Goal: Use online tool/utility: Utilize a website feature to perform a specific function

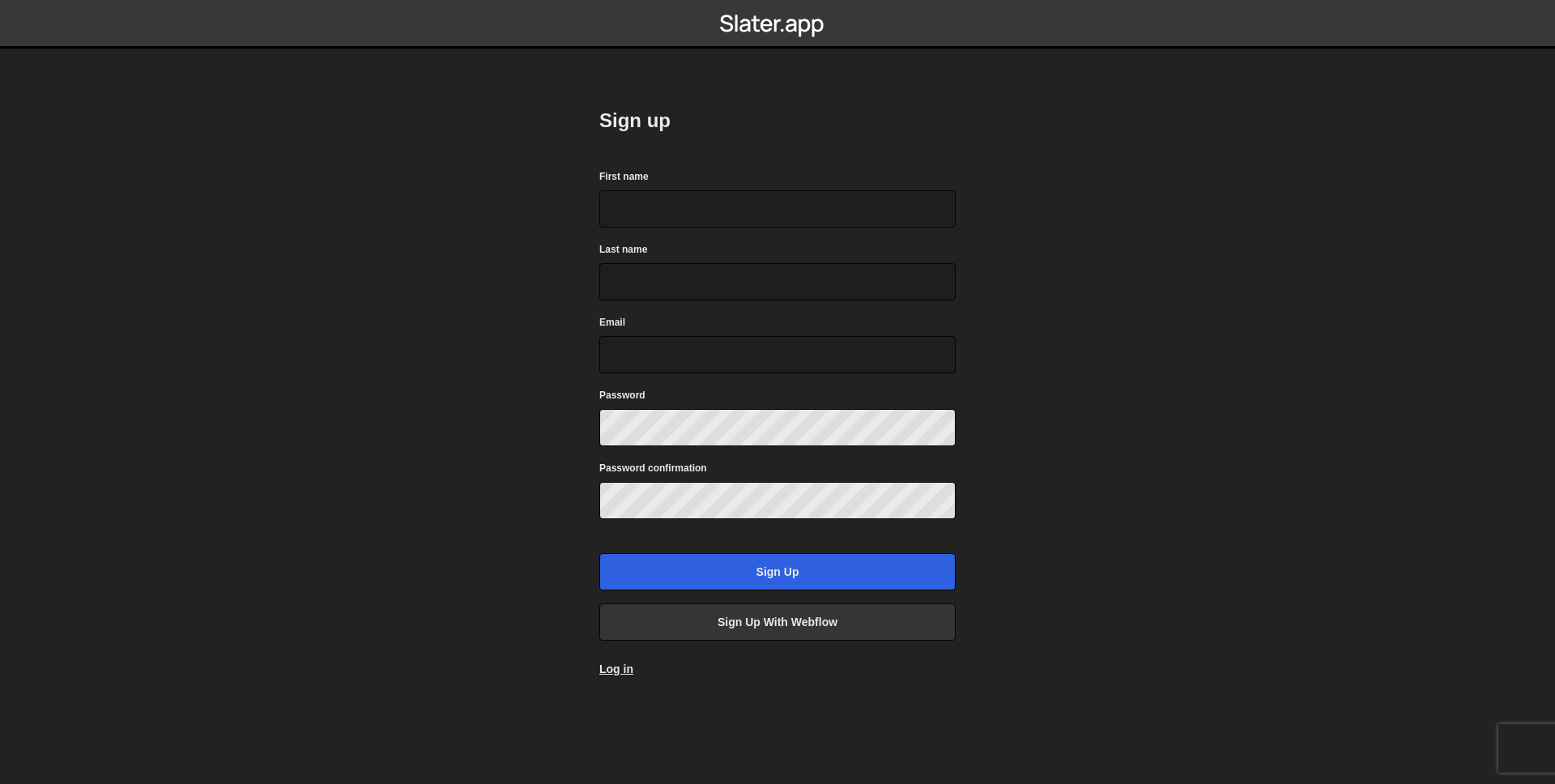
type input "[PERSON_NAME]"
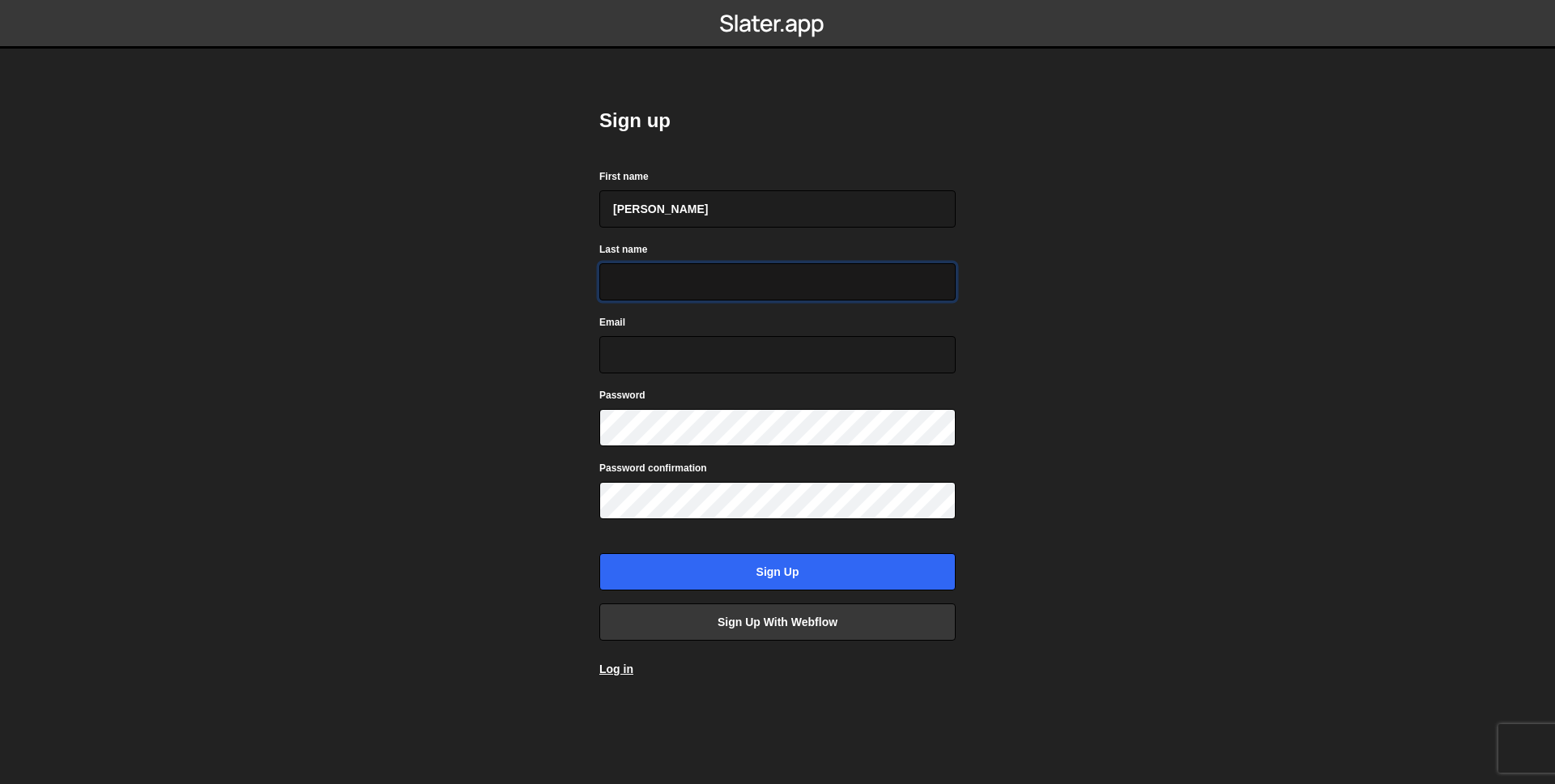
type input "Mummery"
type input "rickymummery@gmail.com"
click at [555, 513] on body "Sign up First name Richard Last name Mummery Email rickymummery@gmail.com Passw…" at bounding box center [777, 392] width 1555 height 784
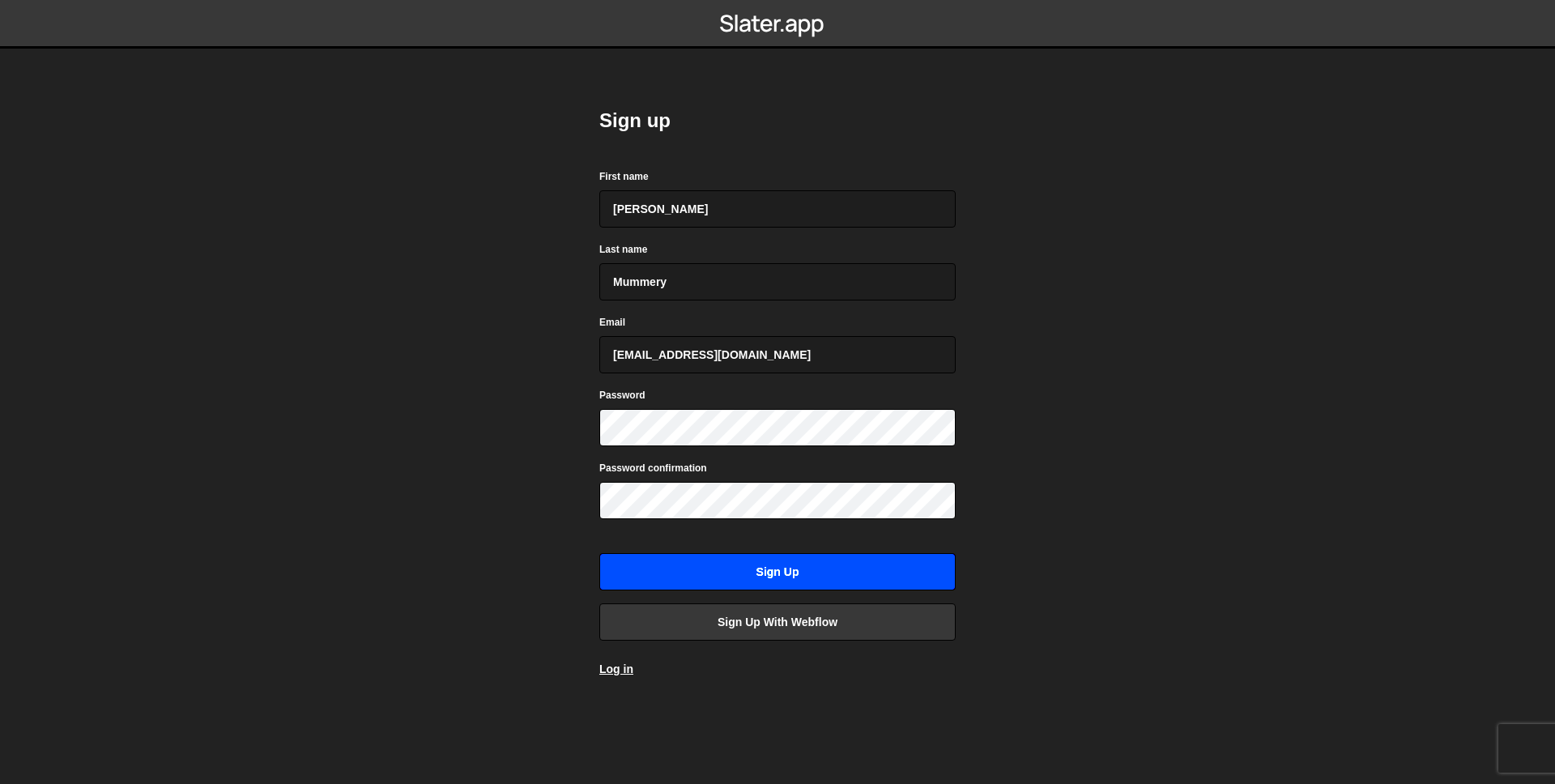
click at [778, 574] on input "Sign up" at bounding box center [777, 572] width 356 height 37
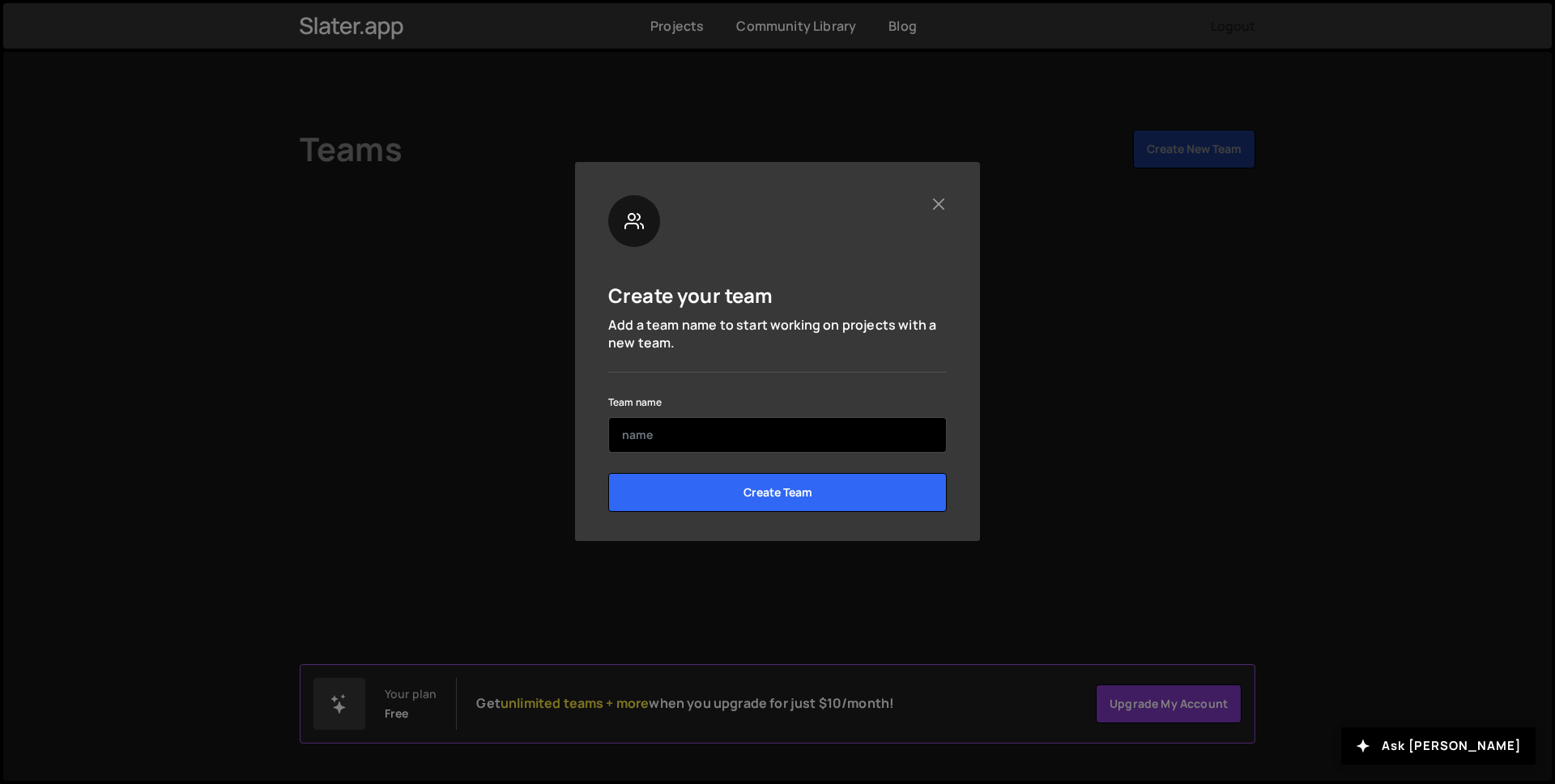
click at [654, 434] on input "text" at bounding box center [777, 435] width 339 height 35
type input "Webflow"
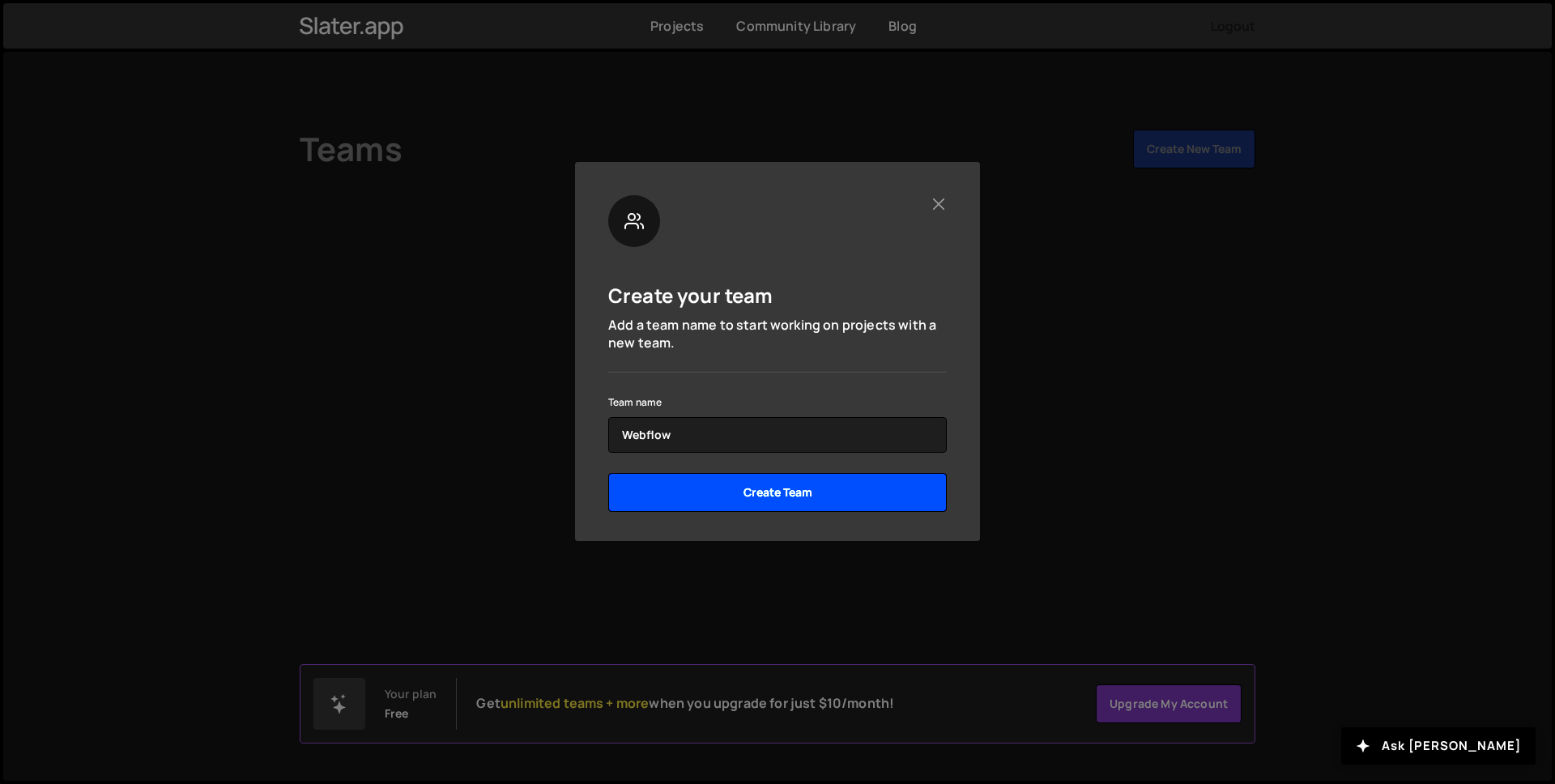
click at [731, 500] on input "Create Team" at bounding box center [777, 493] width 339 height 39
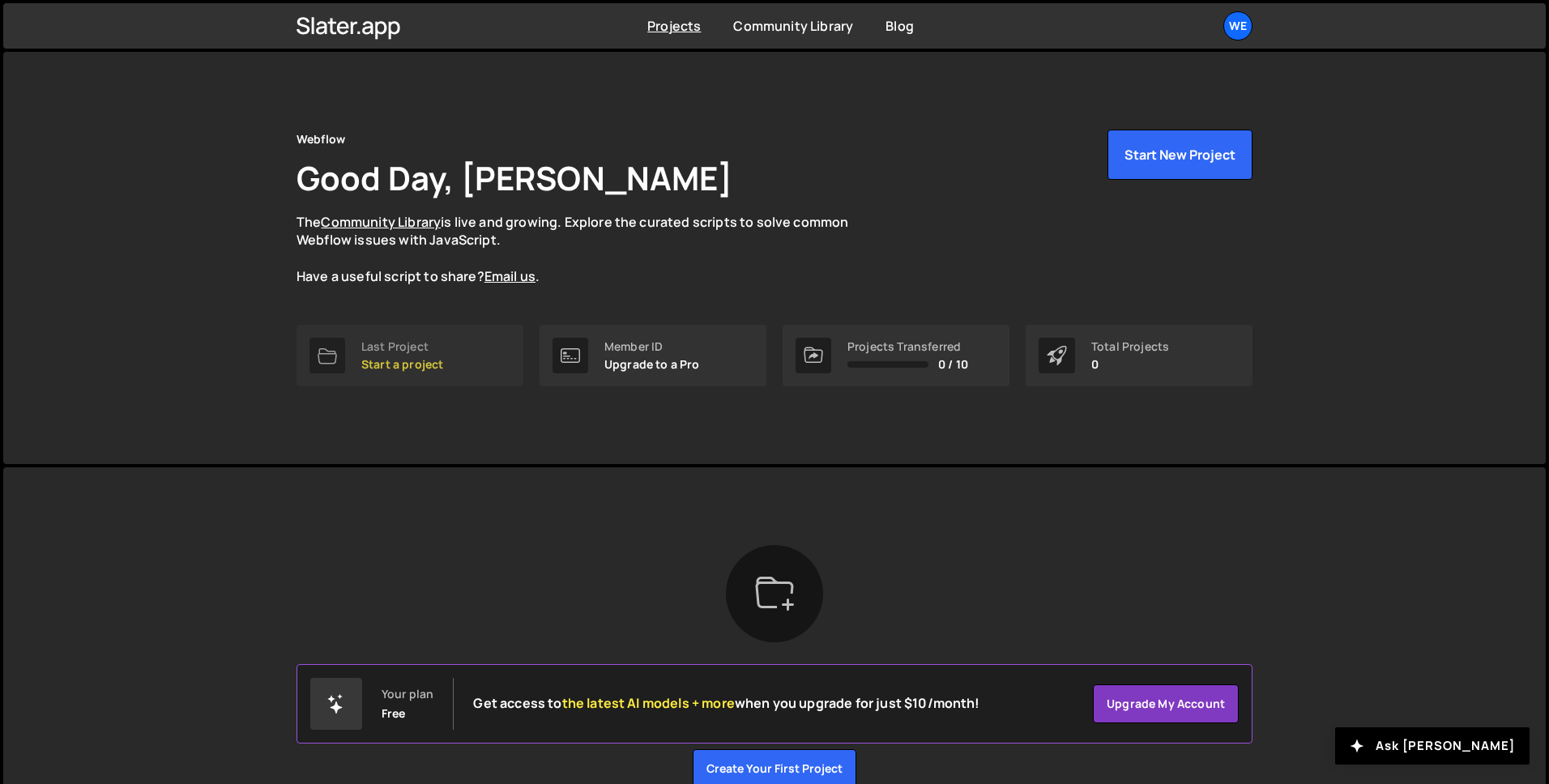
click at [402, 361] on p "Start a project" at bounding box center [402, 364] width 82 height 13
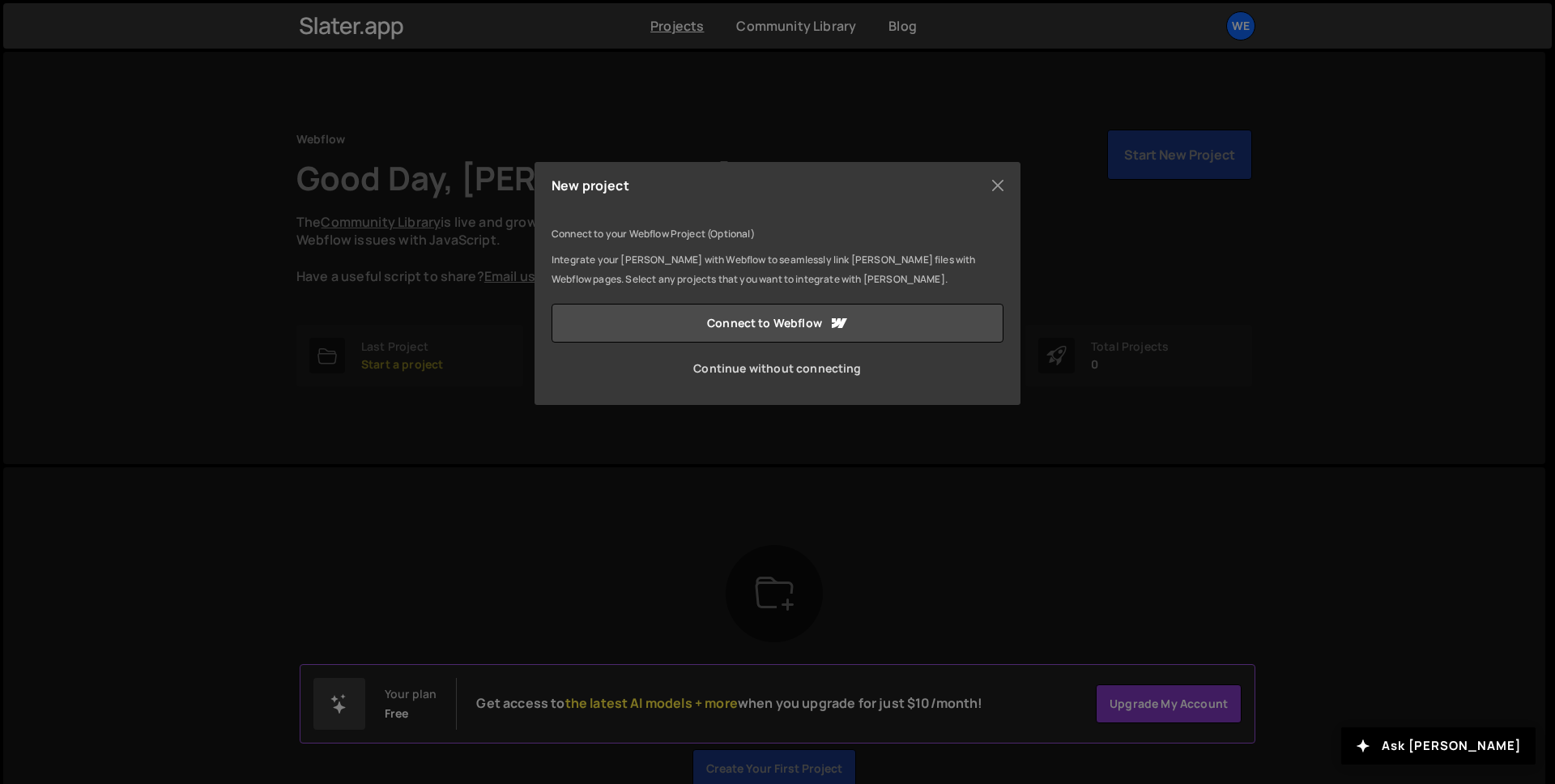
click at [763, 380] on link "Continue without connecting" at bounding box center [778, 369] width 452 height 39
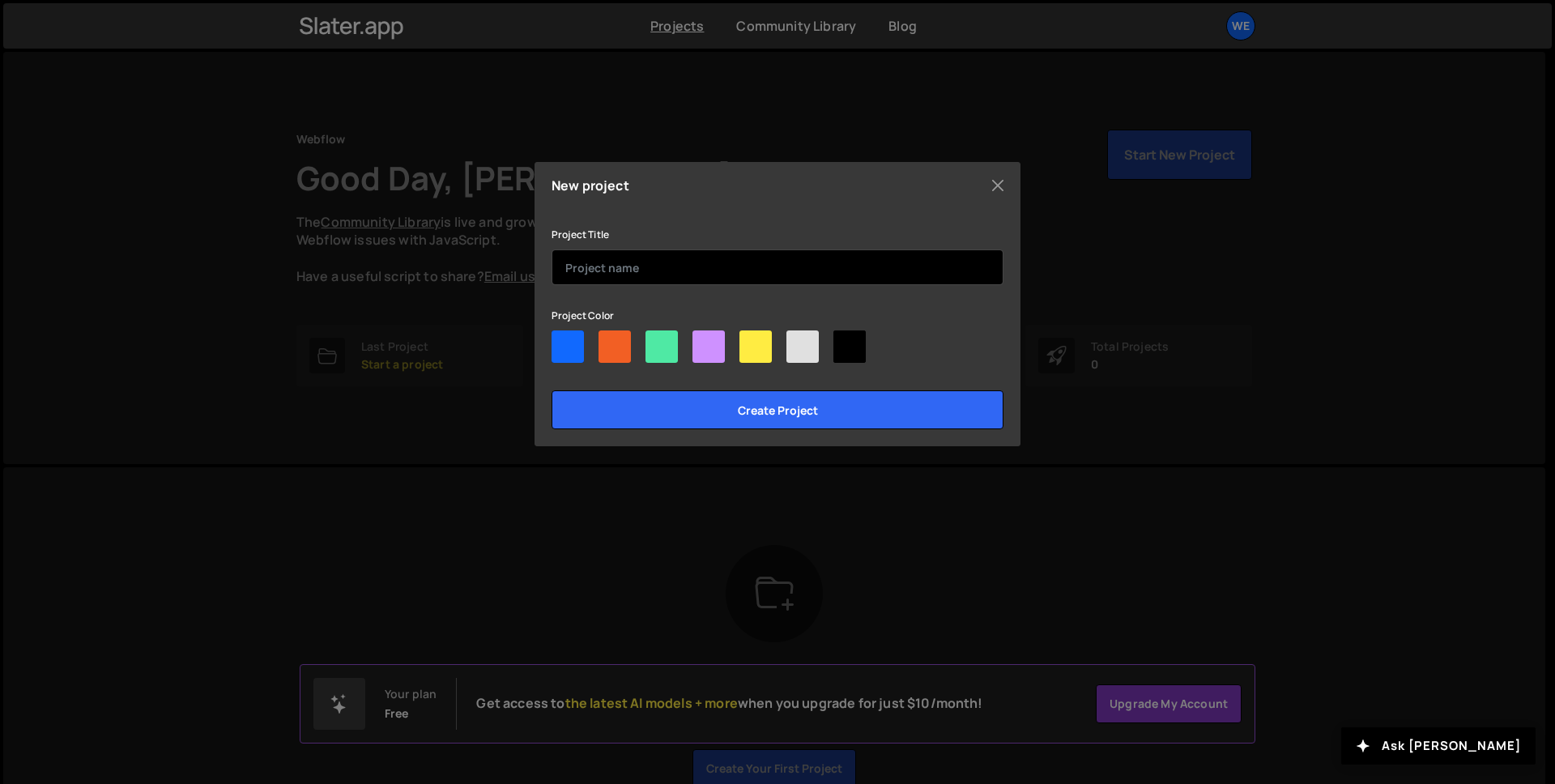
click at [609, 270] on input "text" at bounding box center [778, 267] width 452 height 35
type input "GSAP"
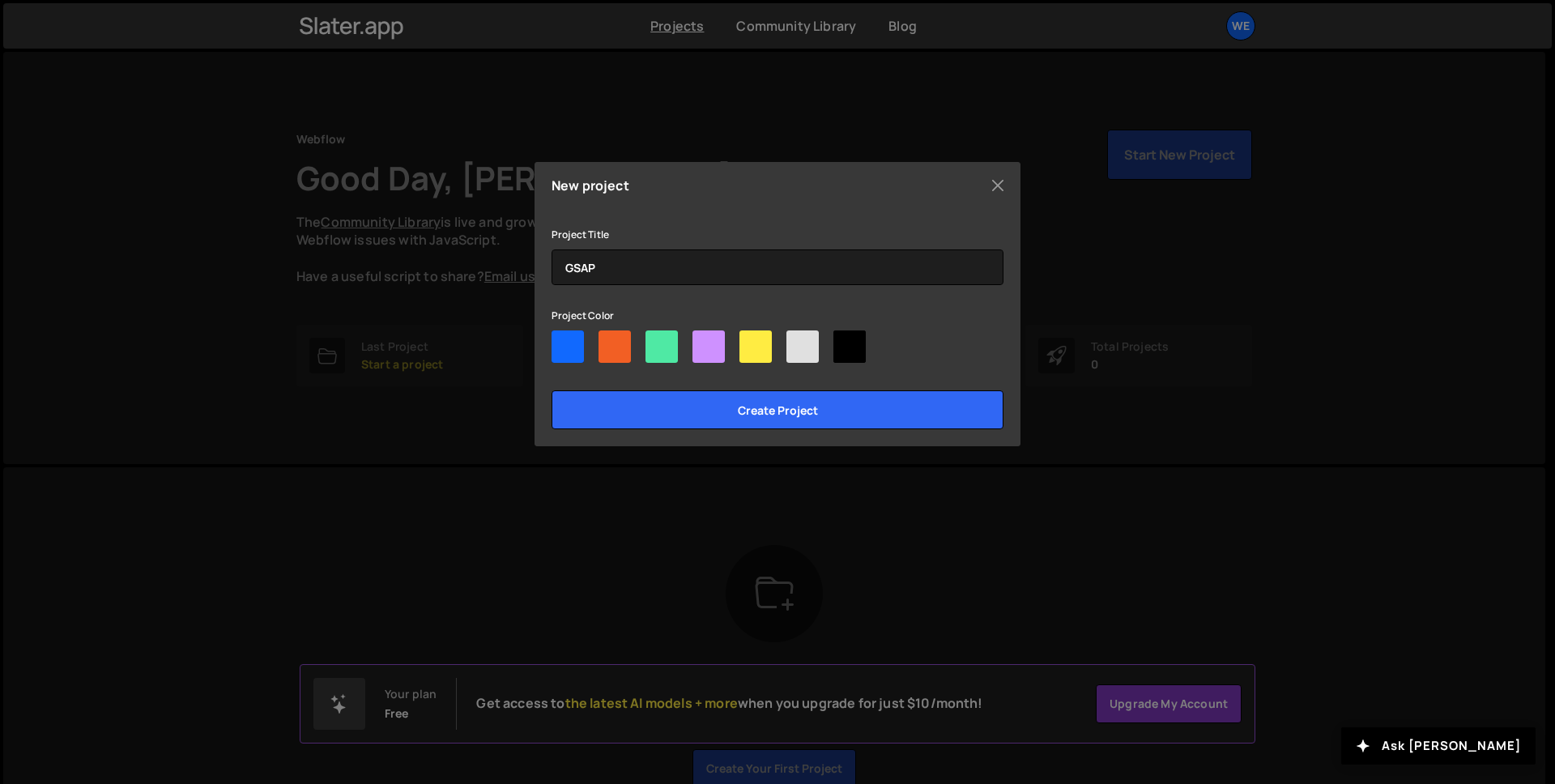
click at [571, 350] on div at bounding box center [568, 347] width 33 height 33
click at [562, 341] on input"] "radio" at bounding box center [557, 336] width 11 height 11
radio input"] "true"
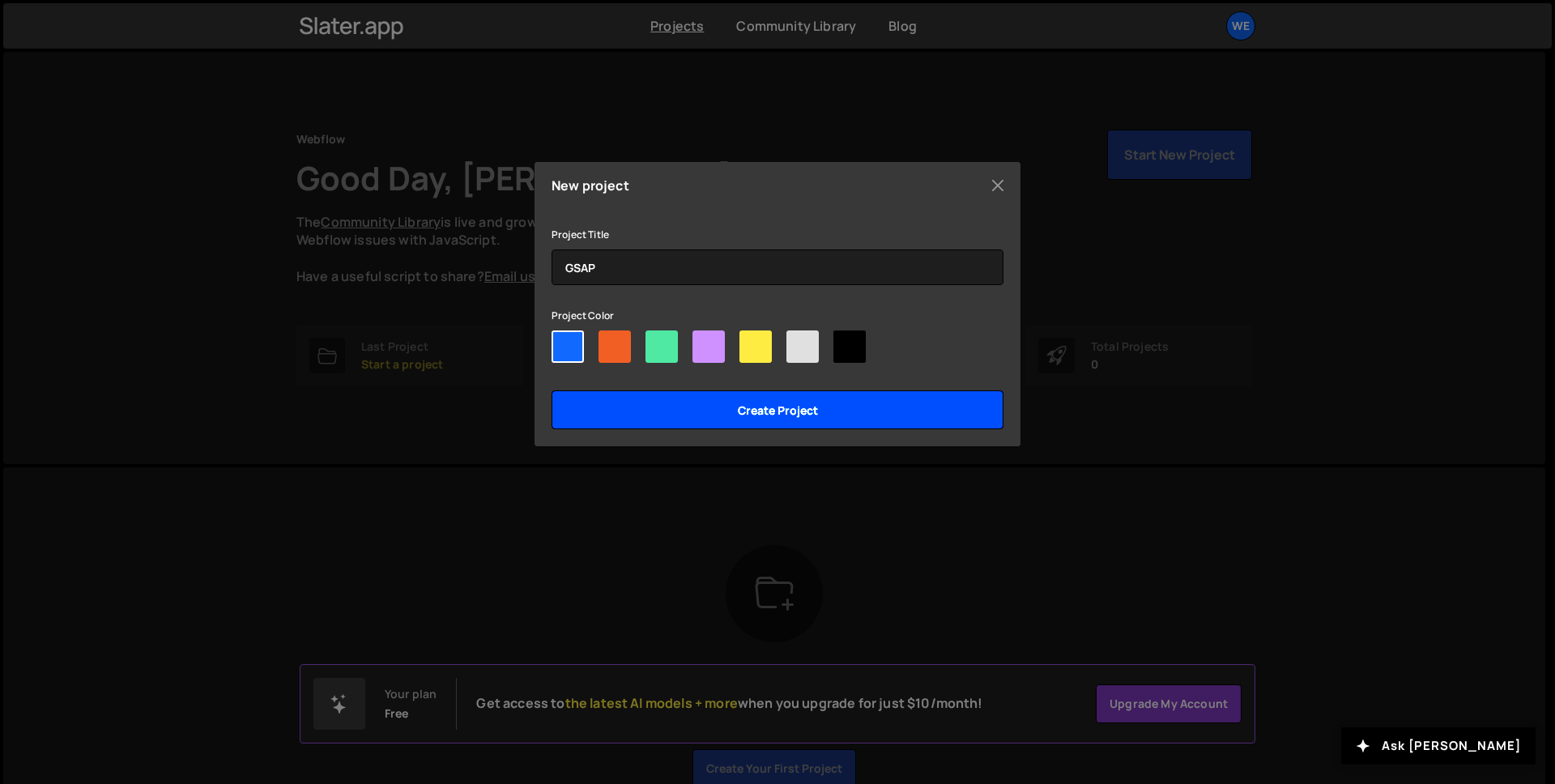
click at [738, 409] on input "Create project" at bounding box center [778, 410] width 452 height 39
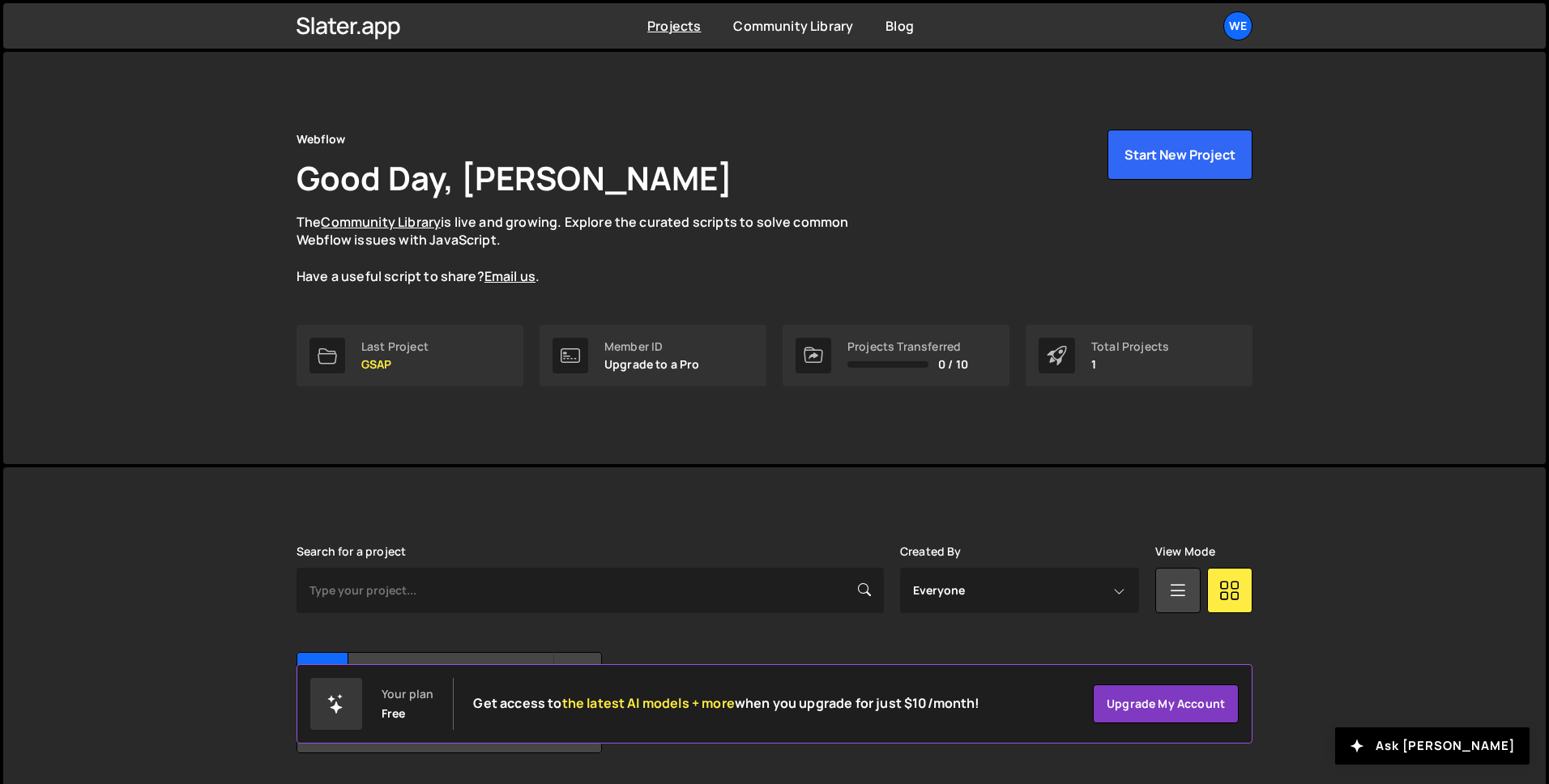
scroll to position [49, 0]
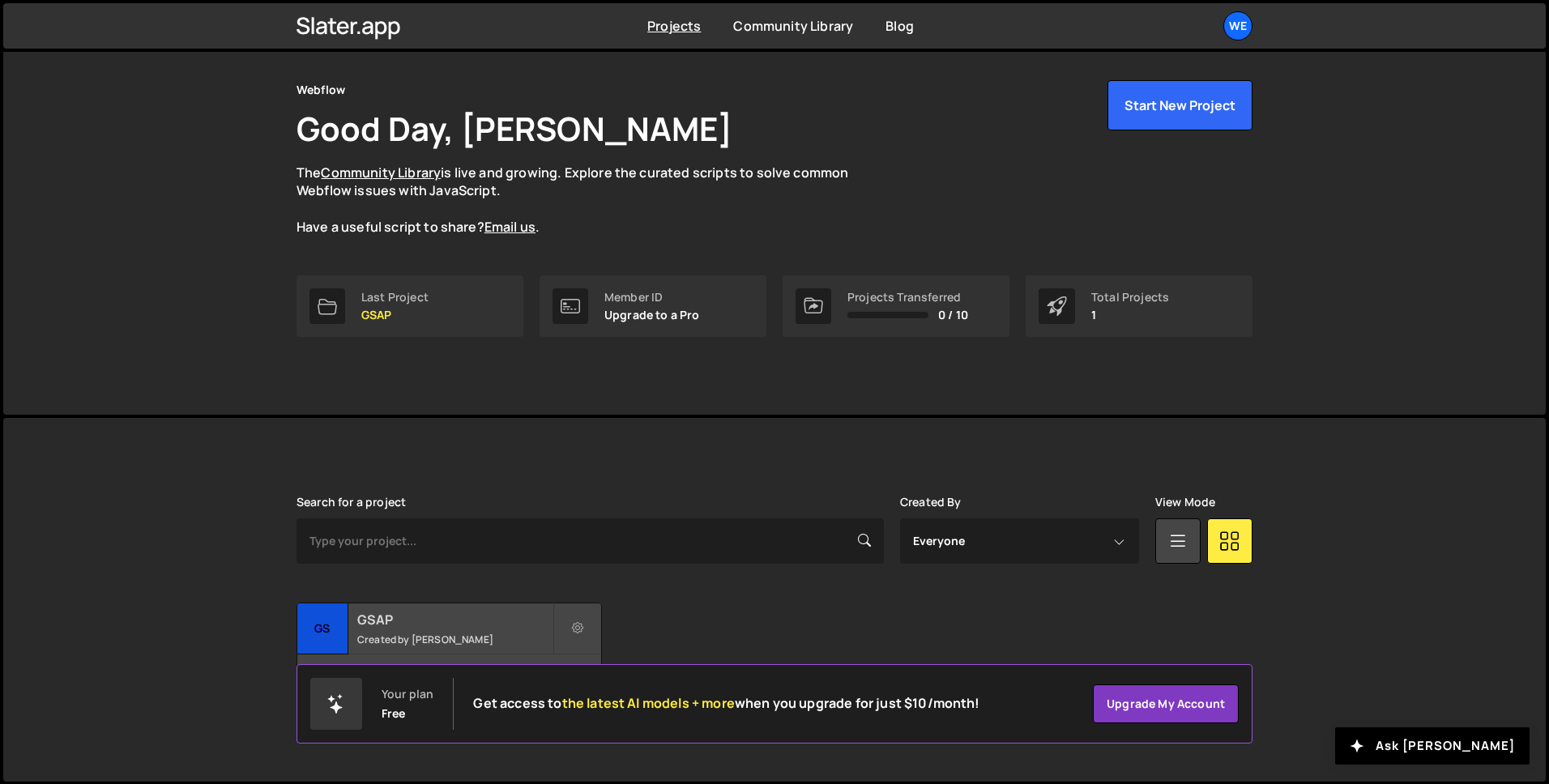
click at [403, 620] on h2 "GSAP" at bounding box center [455, 619] width 195 height 18
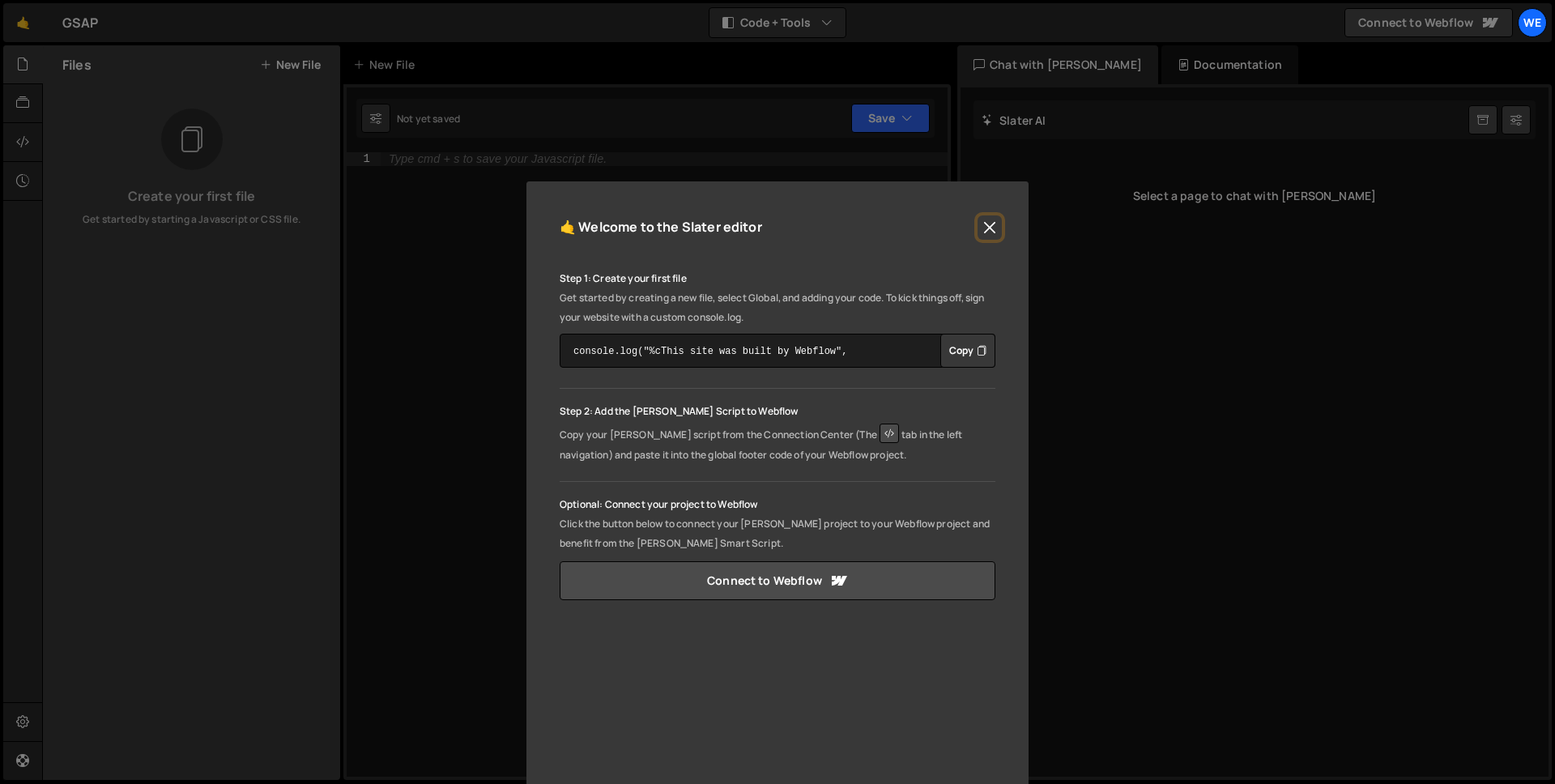
click at [982, 233] on button "Close" at bounding box center [990, 228] width 25 height 25
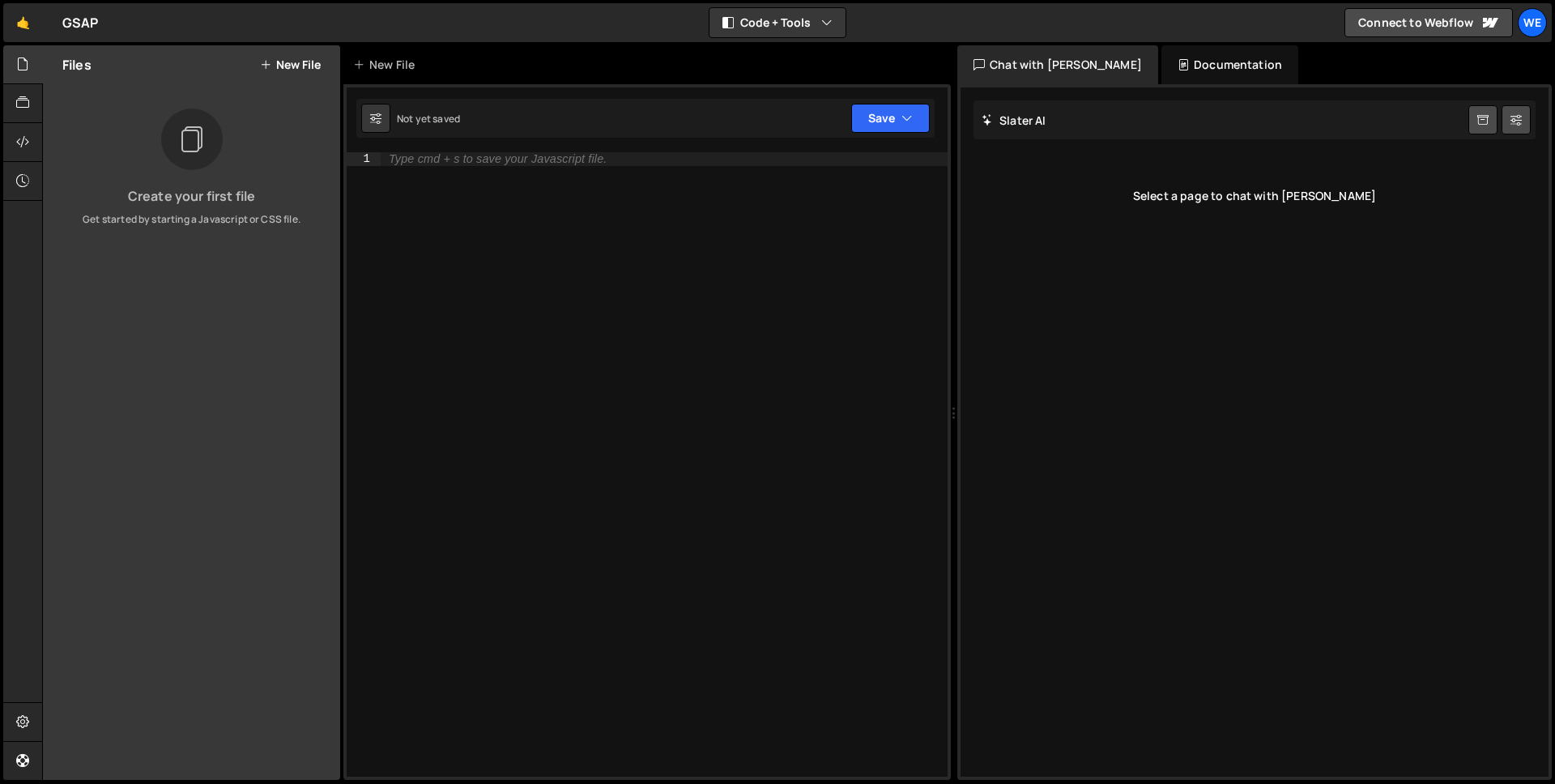
click at [299, 66] on button "New File" at bounding box center [290, 64] width 61 height 13
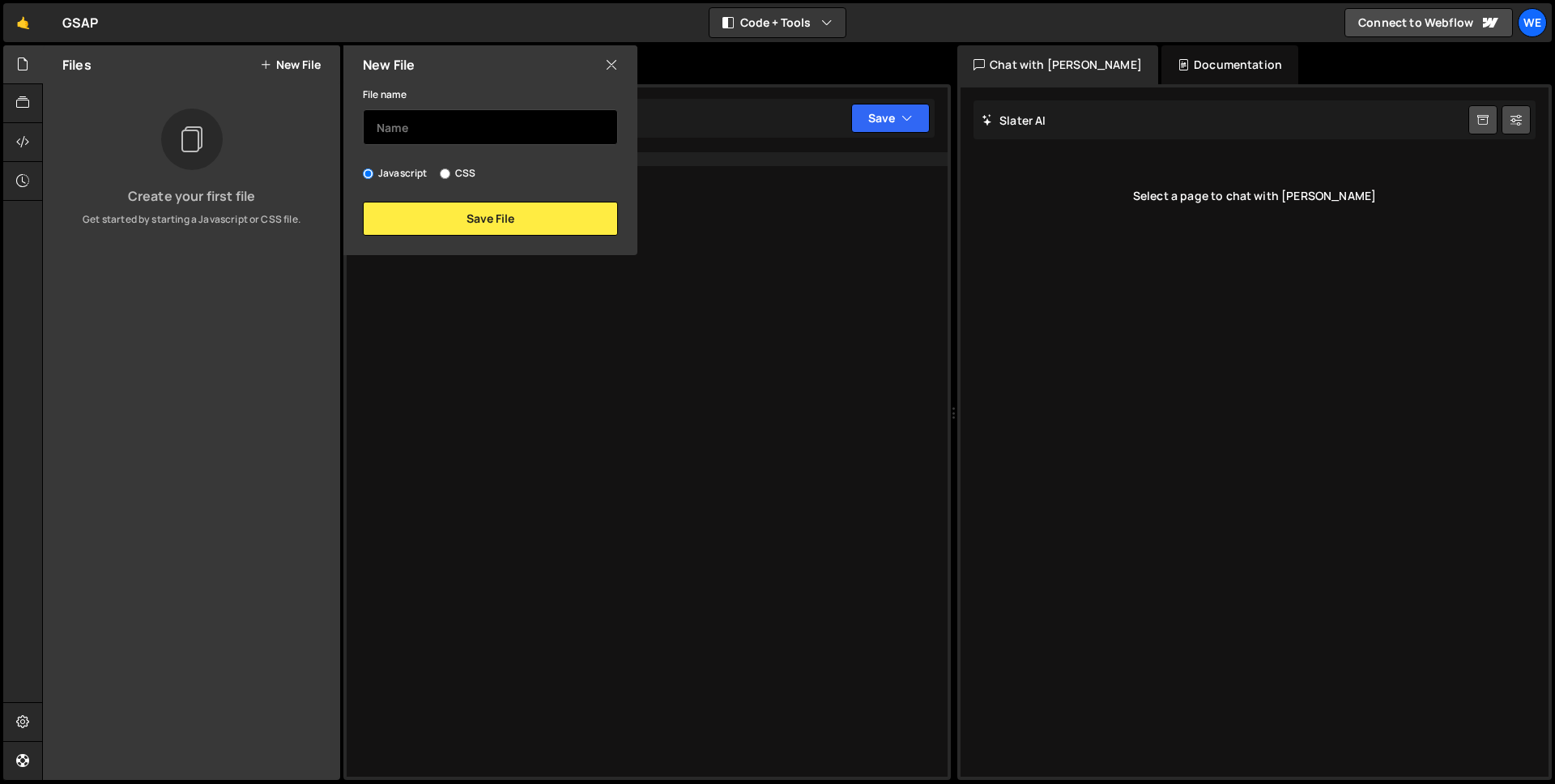
click at [385, 121] on input "text" at bounding box center [490, 127] width 255 height 35
type input "index"
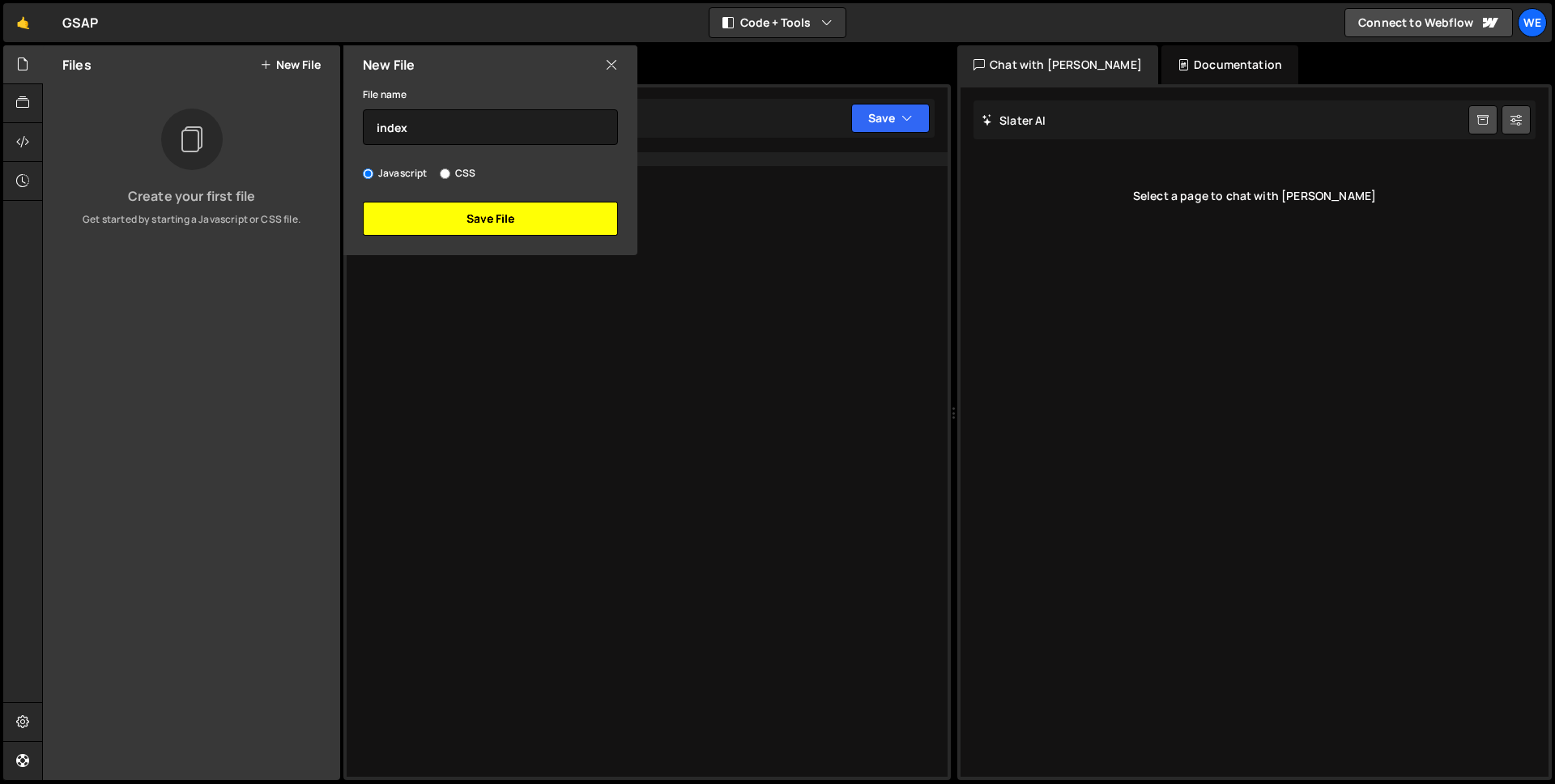
click at [444, 214] on button "Save File" at bounding box center [490, 218] width 255 height 34
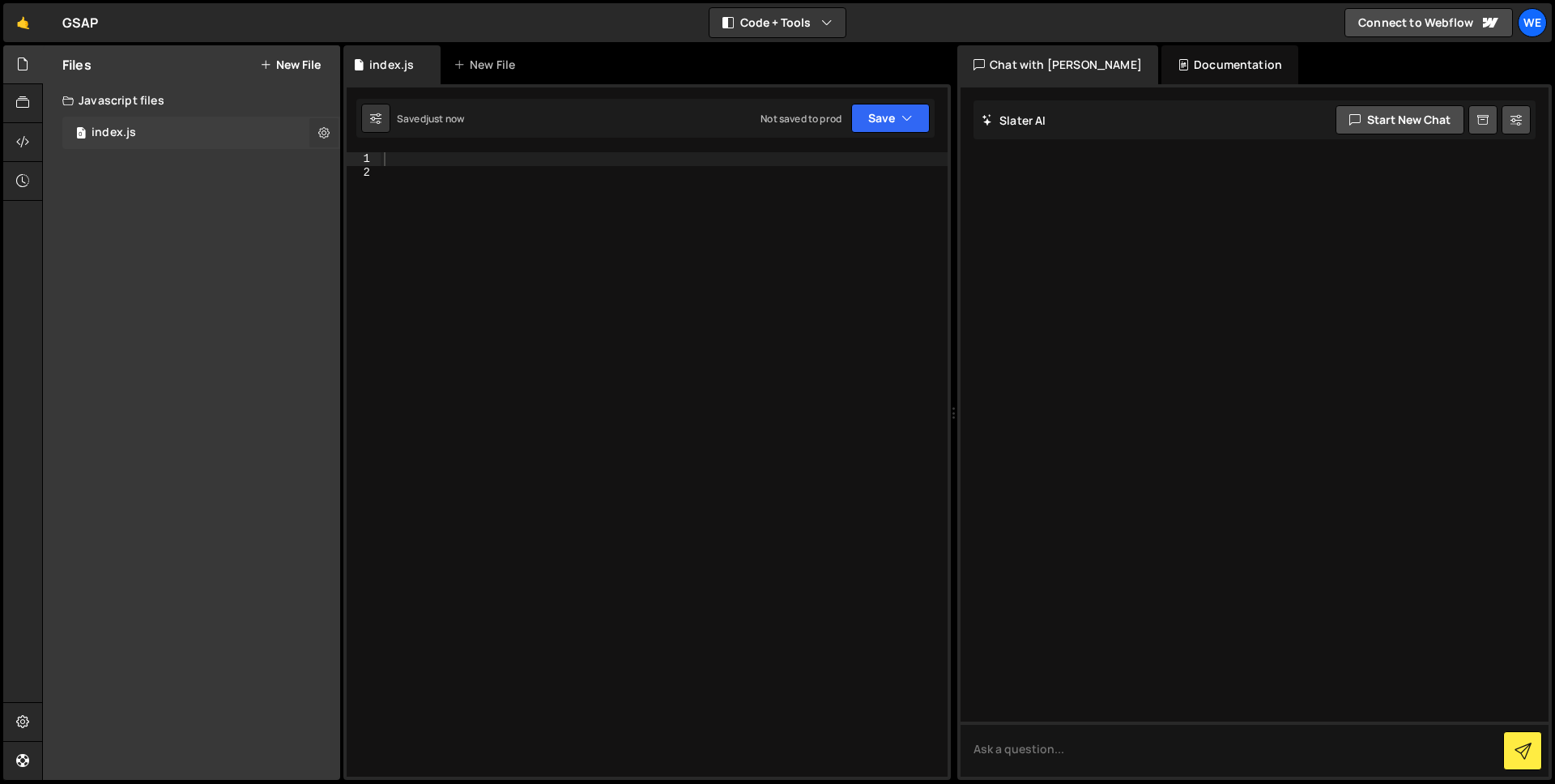
click at [326, 128] on icon at bounding box center [324, 132] width 11 height 15
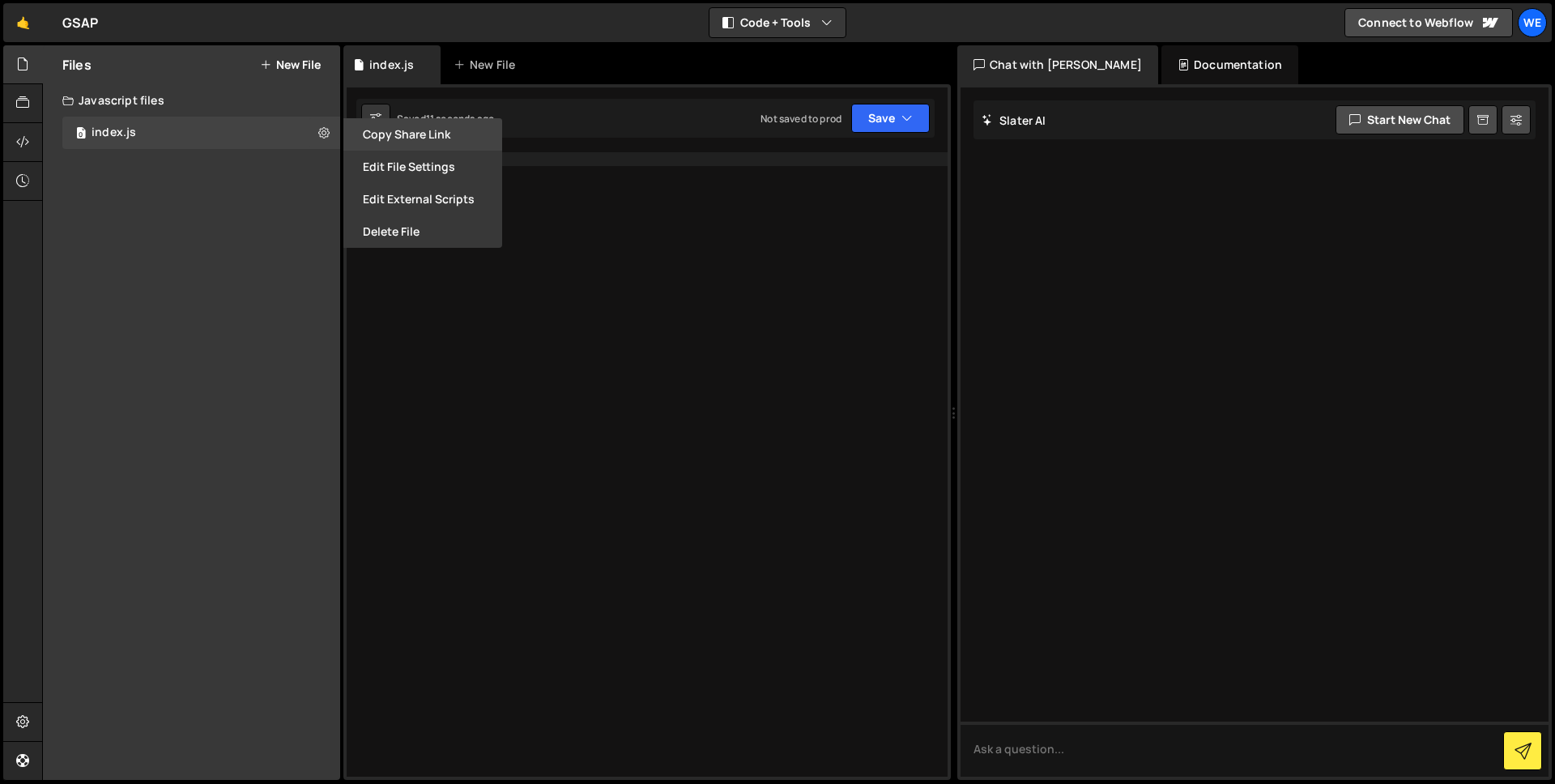
click at [406, 135] on button "Copy share link" at bounding box center [422, 134] width 158 height 33
click at [412, 201] on button "Edit External Scripts" at bounding box center [422, 199] width 158 height 33
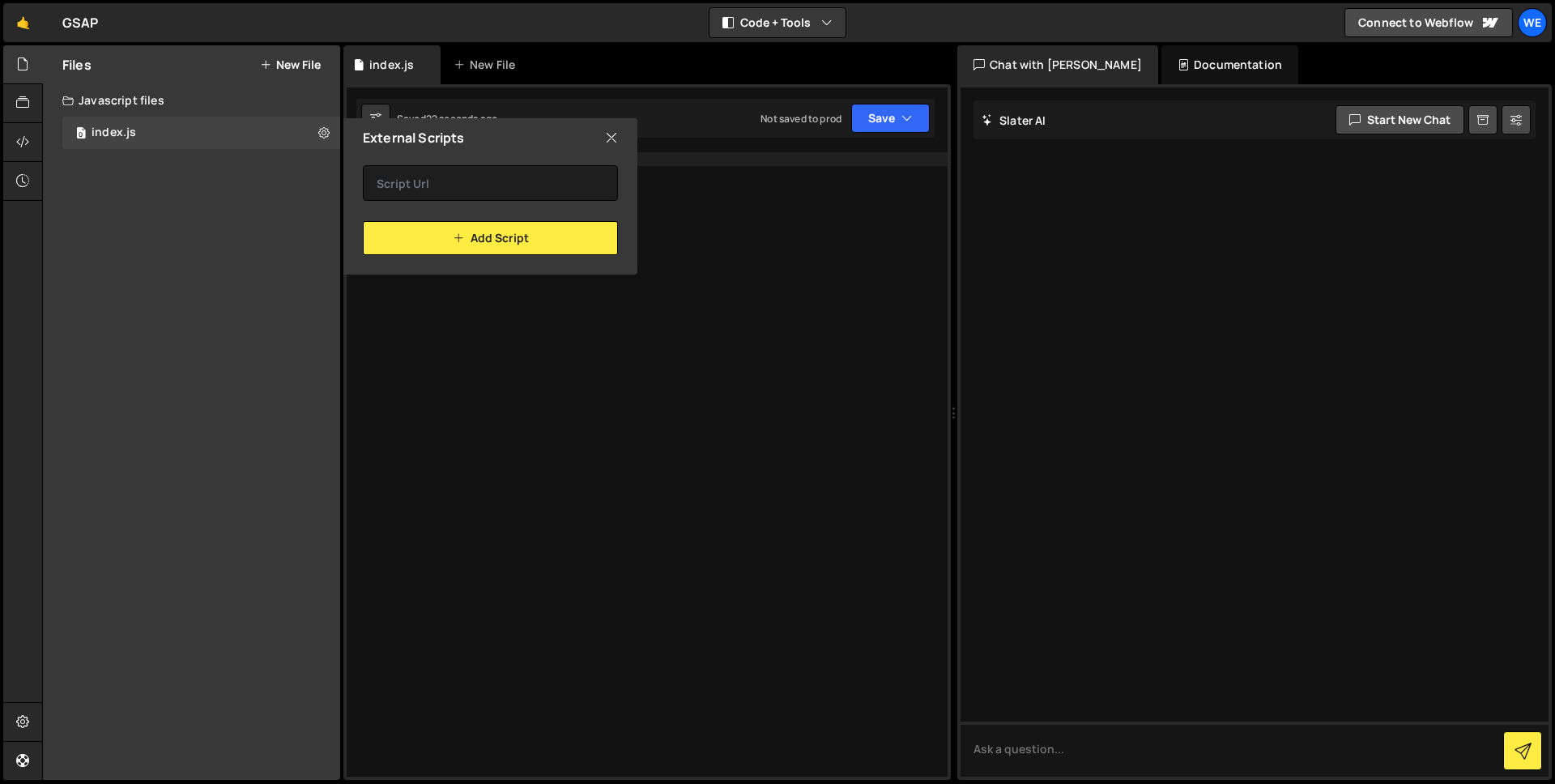
click at [612, 139] on icon at bounding box center [612, 137] width 13 height 18
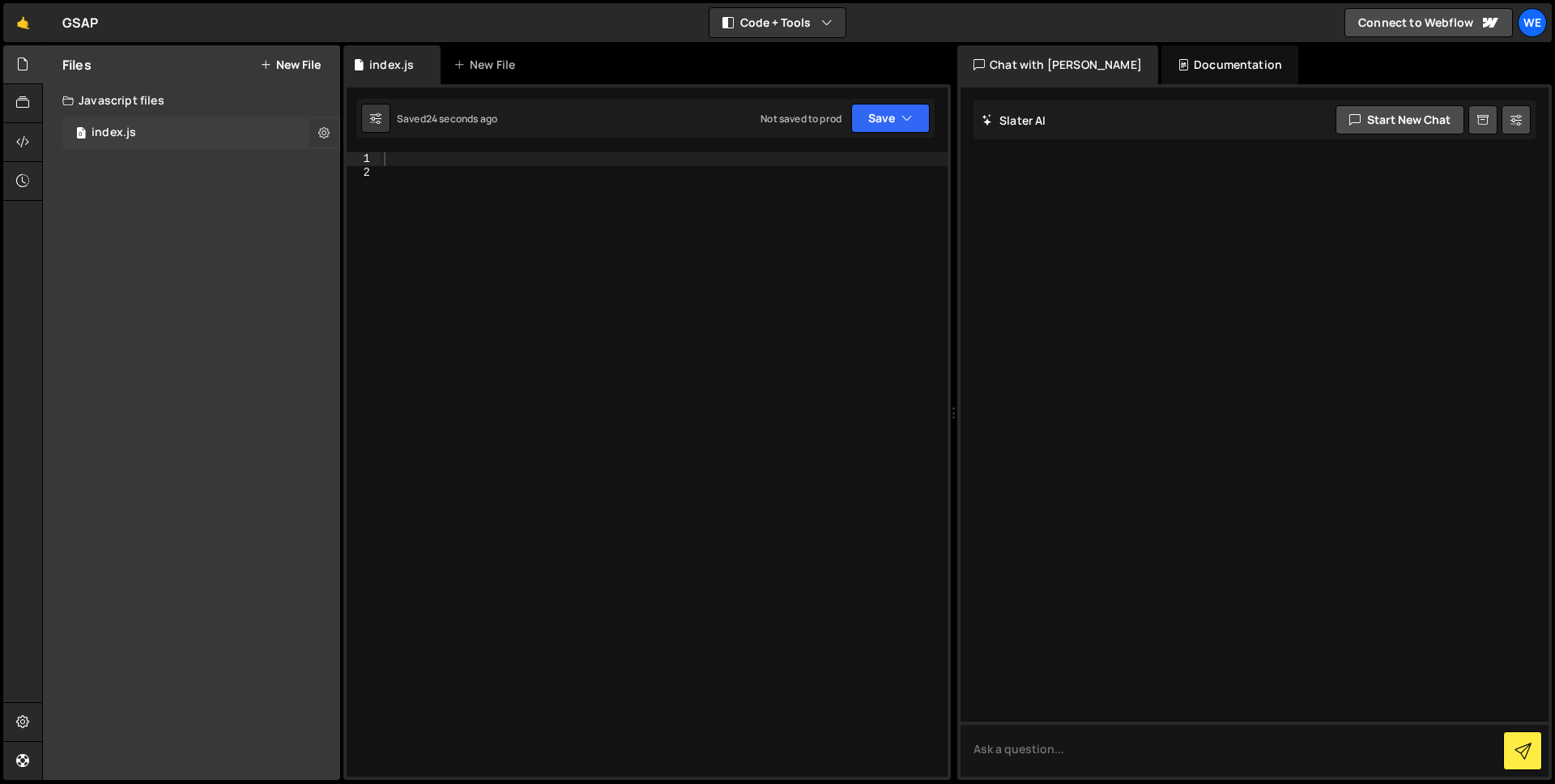
click at [326, 131] on icon at bounding box center [324, 132] width 11 height 15
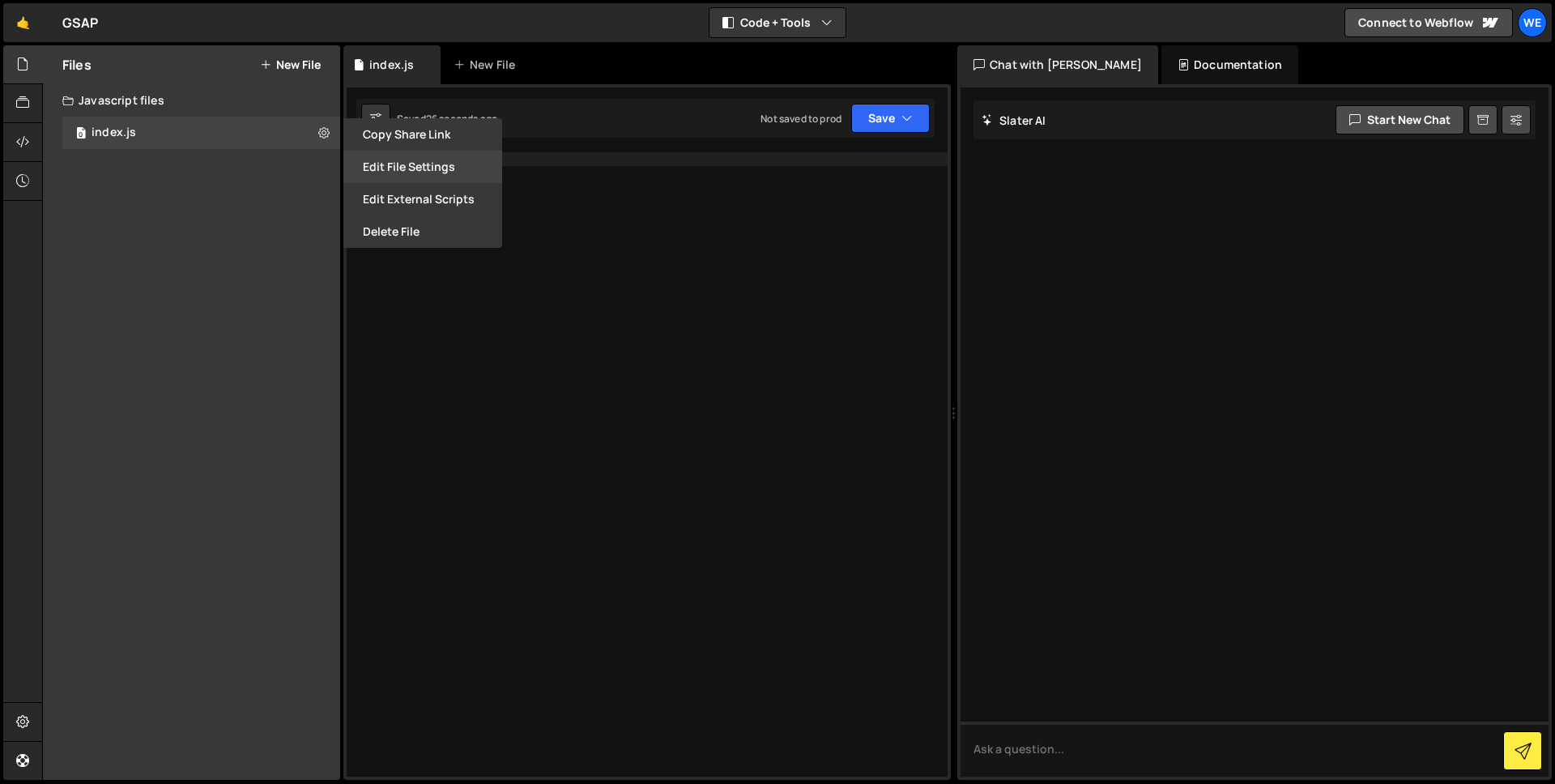
click at [385, 164] on button "Edit File Settings" at bounding box center [422, 166] width 158 height 33
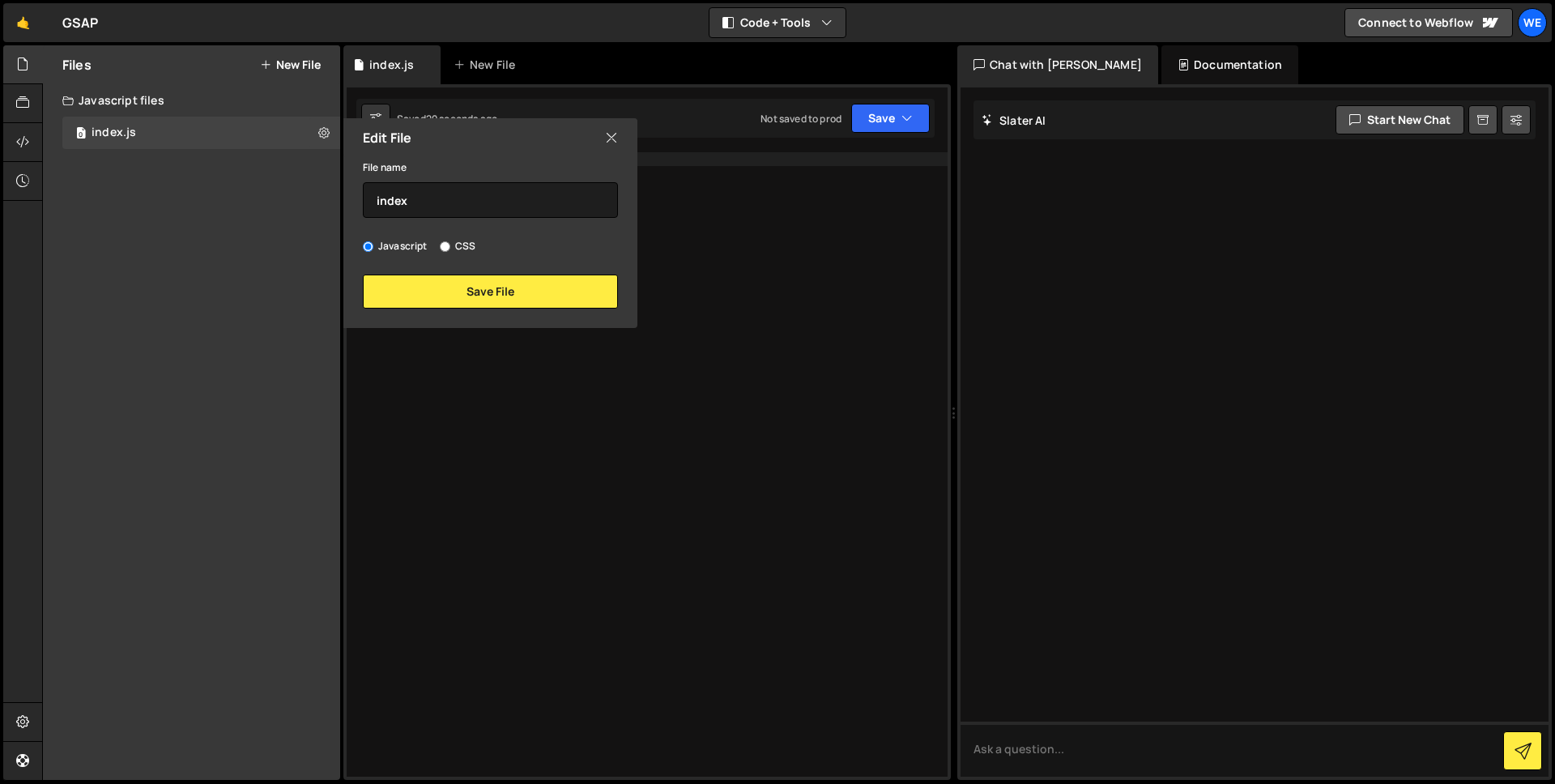
click at [610, 136] on icon at bounding box center [612, 137] width 13 height 18
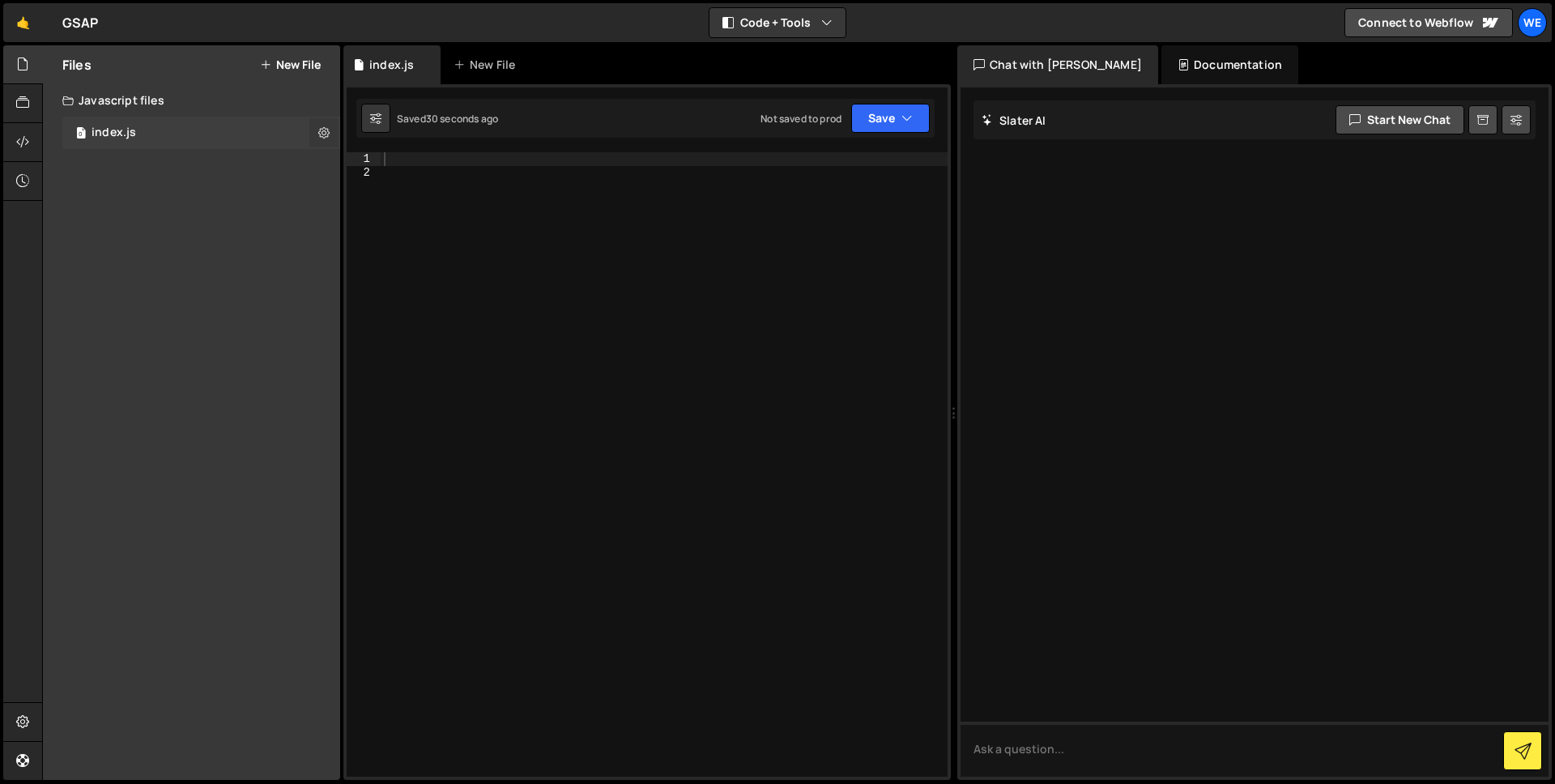
click at [331, 137] on button at bounding box center [324, 132] width 29 height 29
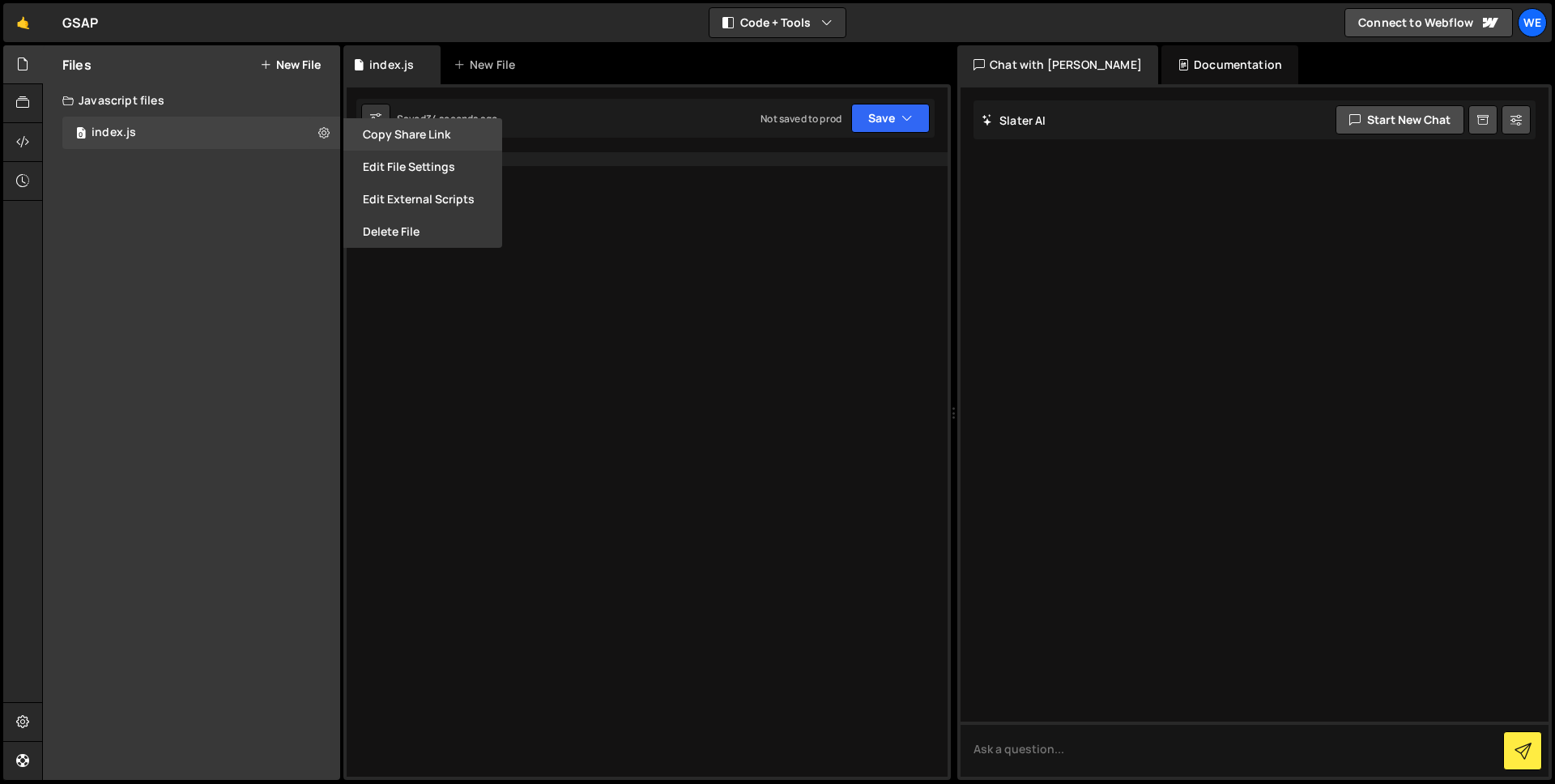
click at [385, 142] on button "Copy share link" at bounding box center [422, 134] width 158 height 33
click at [106, 127] on div "index.js" at bounding box center [114, 133] width 45 height 15
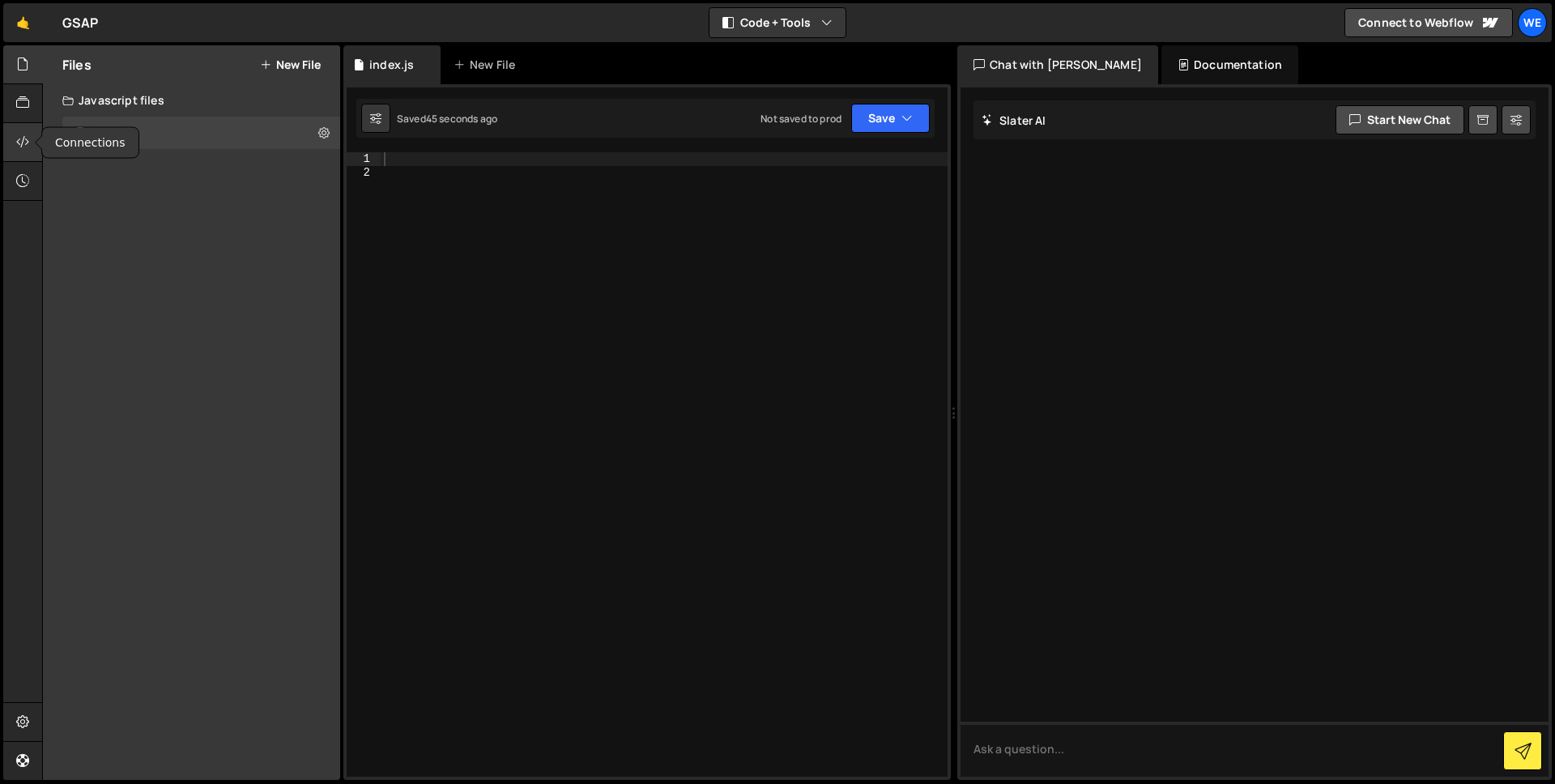
click at [22, 139] on icon at bounding box center [22, 142] width 13 height 18
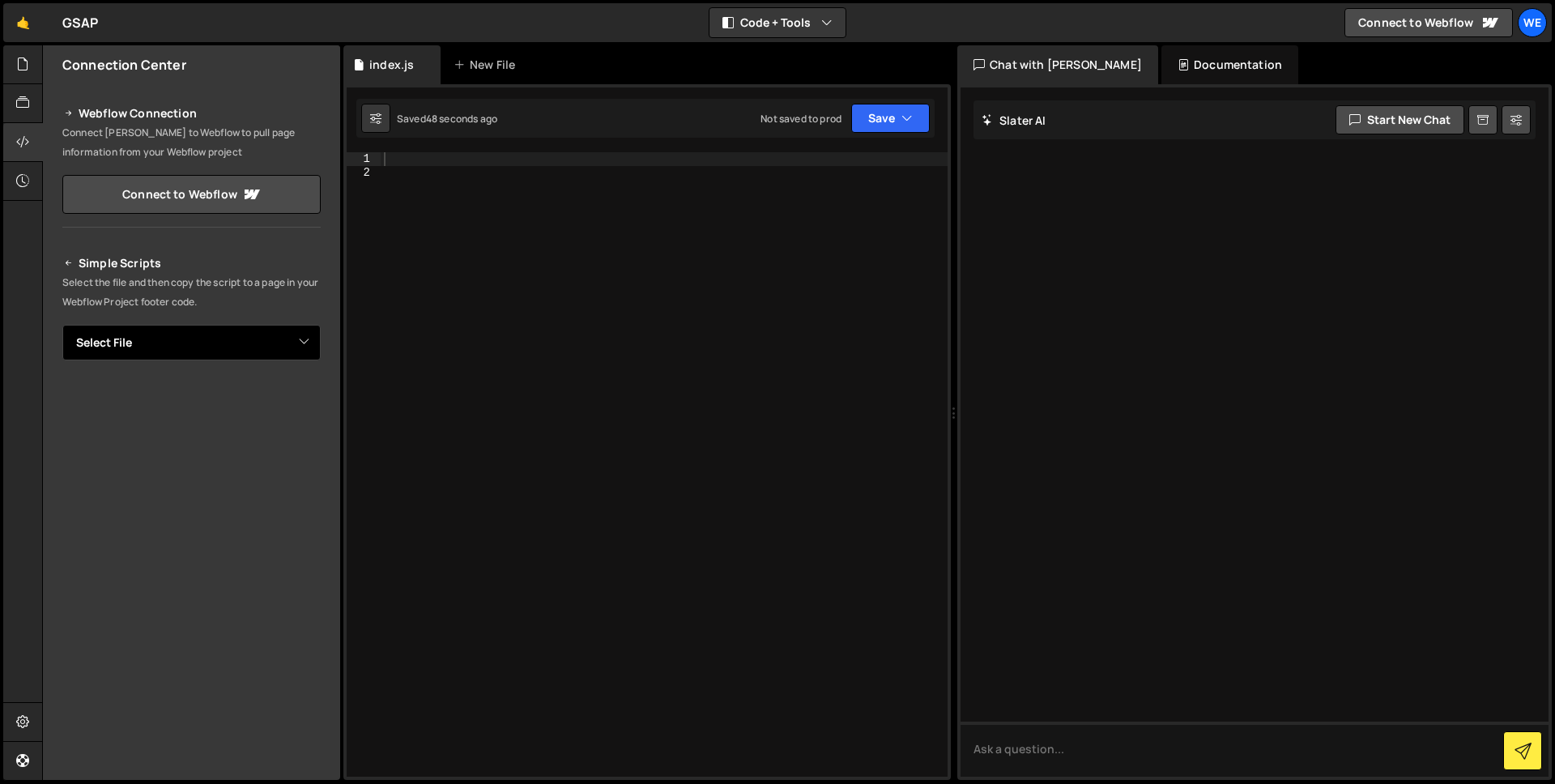
click at [203, 347] on select "Select File index.js" at bounding box center [192, 342] width 259 height 35
select select "48049"
click at [62, 325] on select "Select File index.js" at bounding box center [192, 342] width 259 height 35
click at [298, 396] on button "Button group with nested dropdown" at bounding box center [310, 398] width 23 height 34
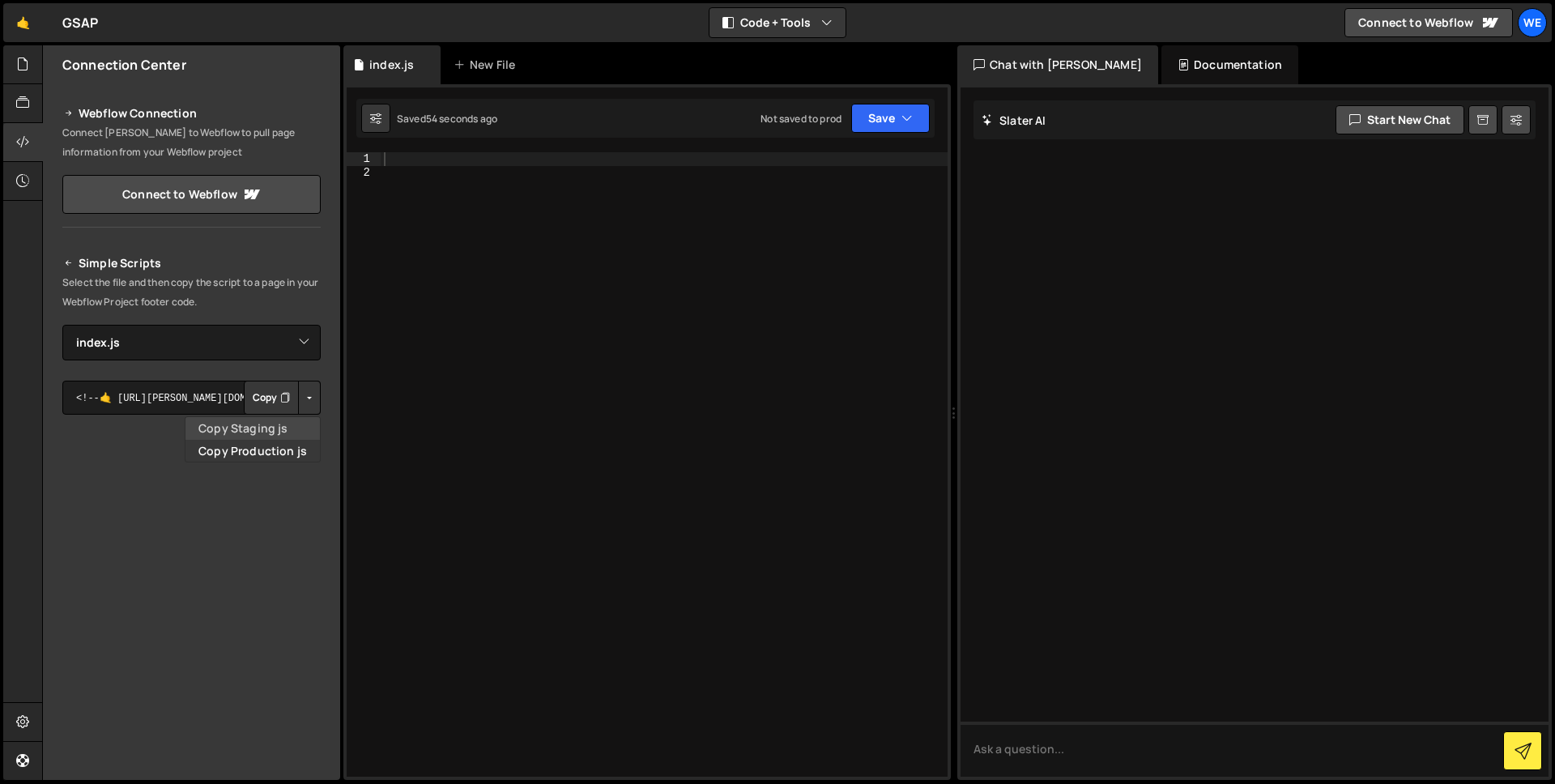
click at [257, 431] on link "Copy Staging js" at bounding box center [253, 429] width 135 height 23
click at [514, 271] on div at bounding box center [664, 478] width 567 height 651
click at [17, 80] on div at bounding box center [23, 65] width 40 height 39
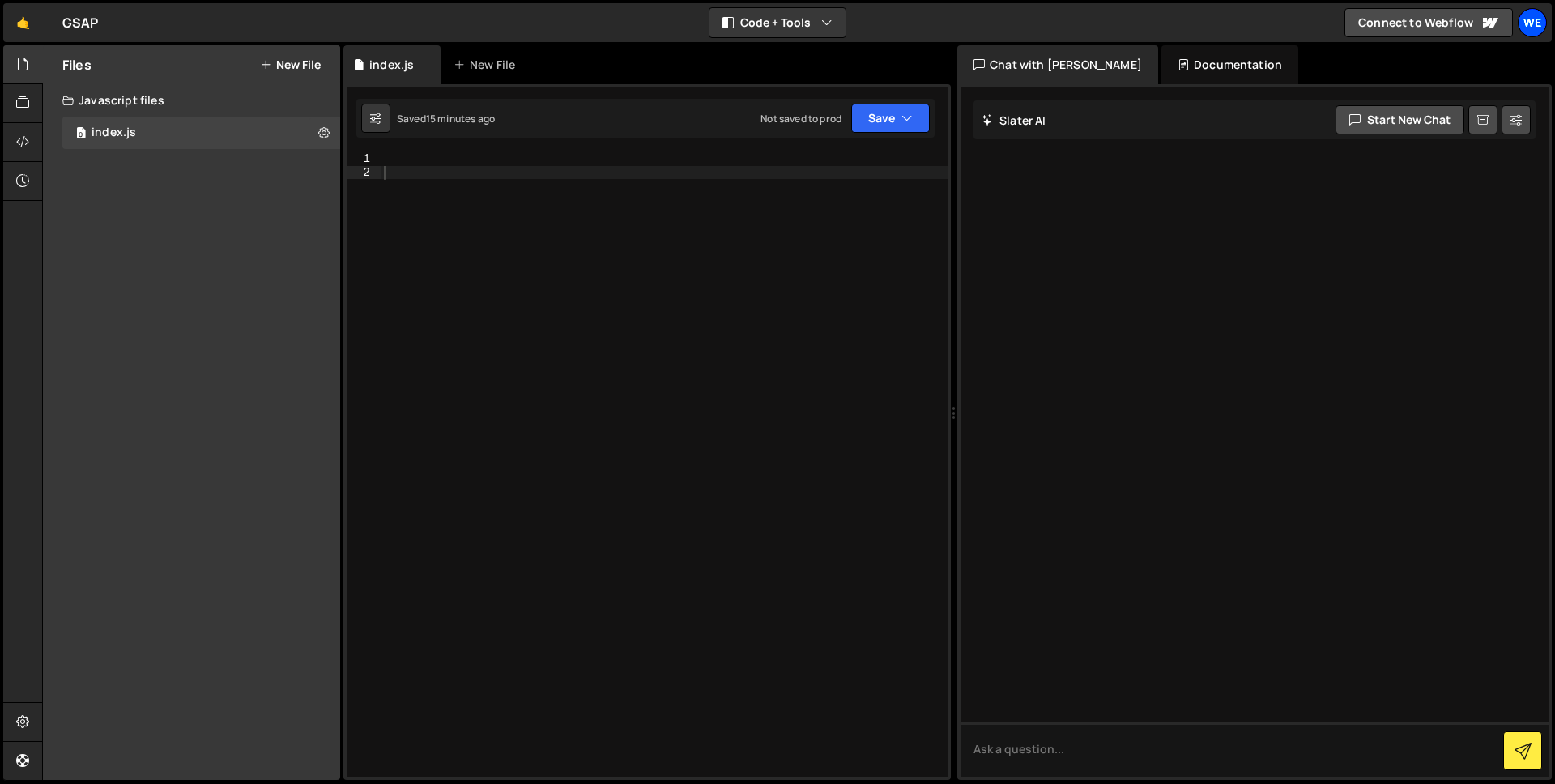
click at [1537, 22] on div "We" at bounding box center [1532, 22] width 29 height 29
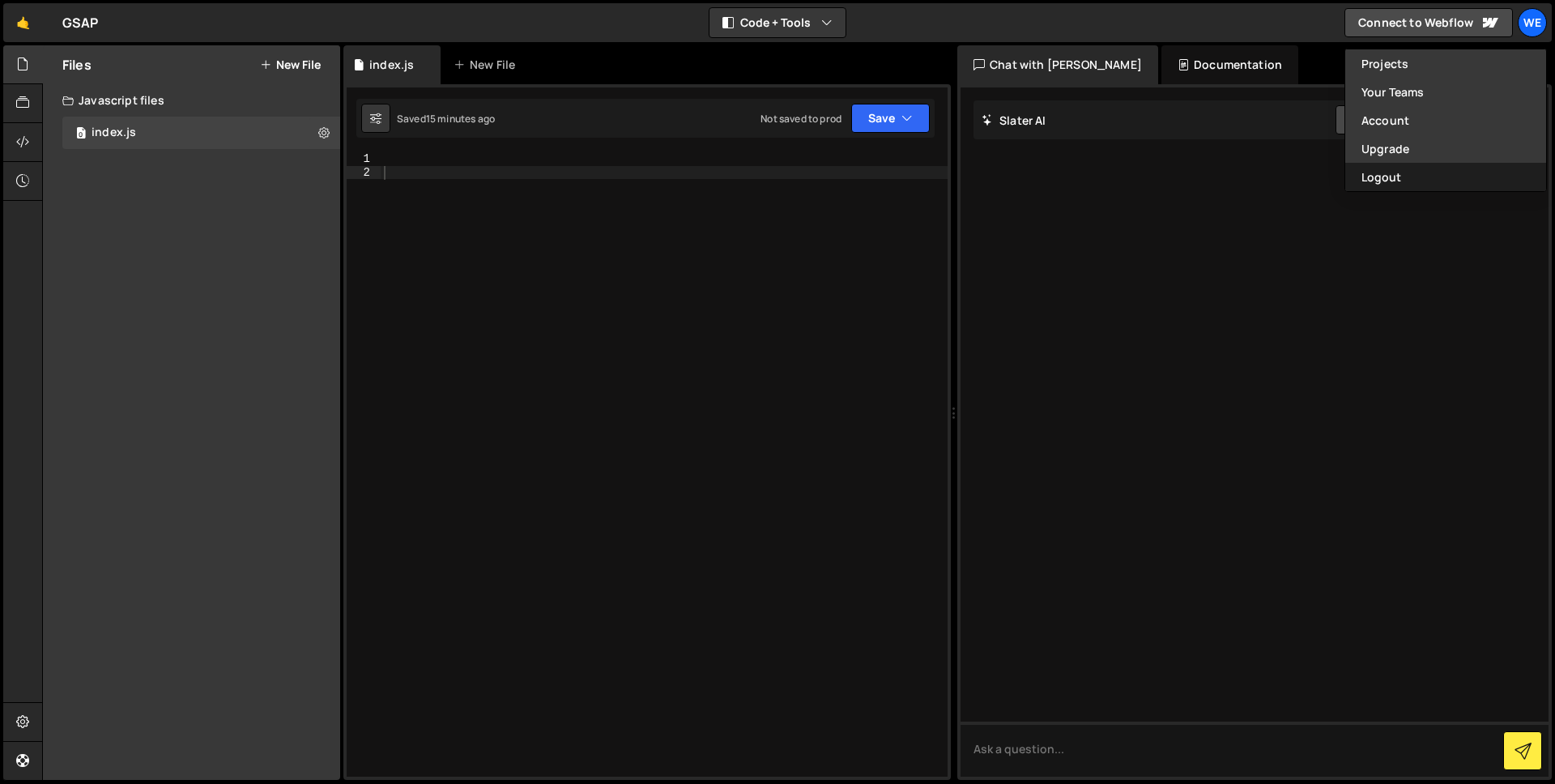
click at [1384, 170] on button "Logout" at bounding box center [1446, 177] width 201 height 28
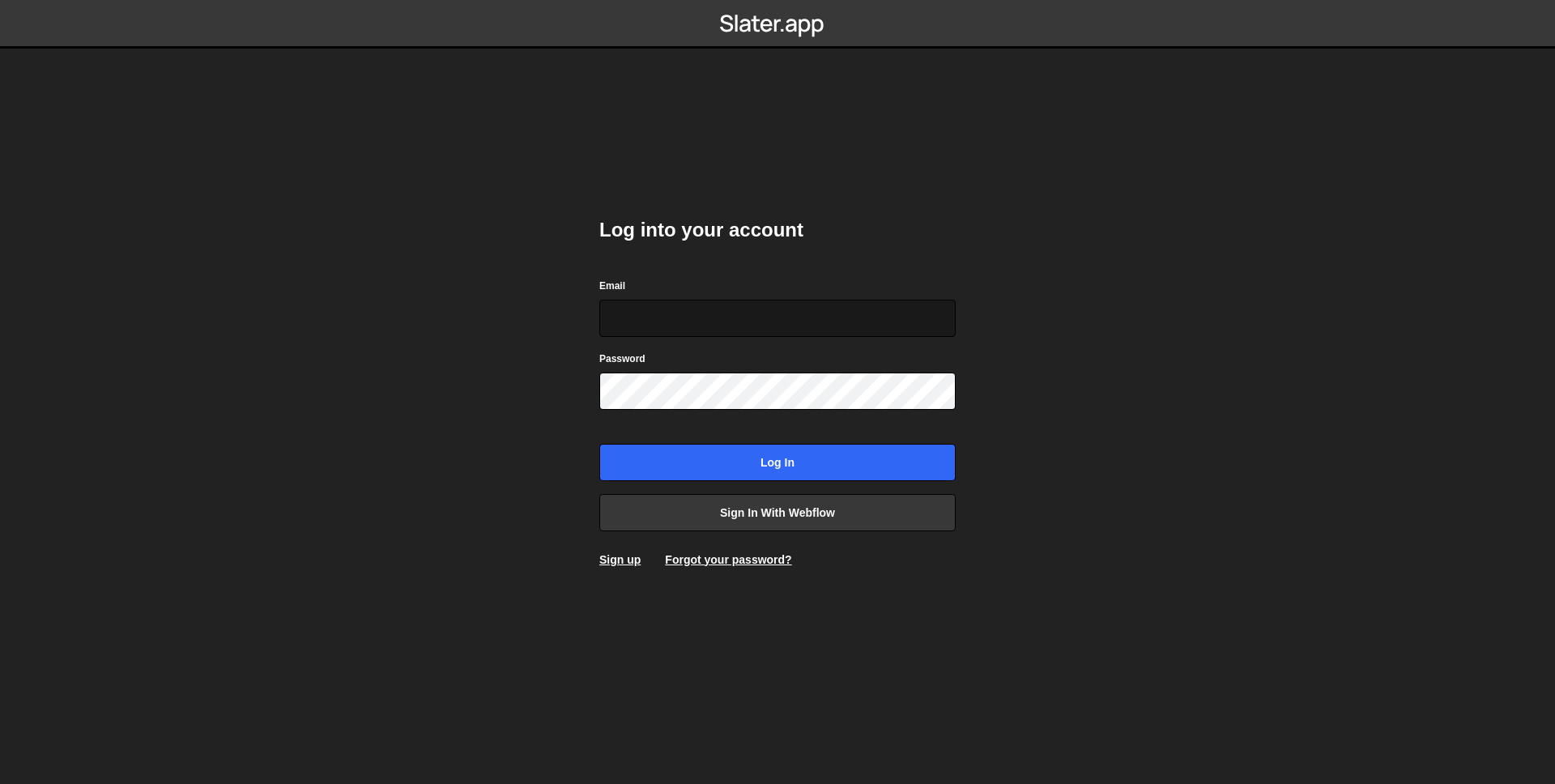
type input "[EMAIL_ADDRESS][DOMAIN_NAME]"
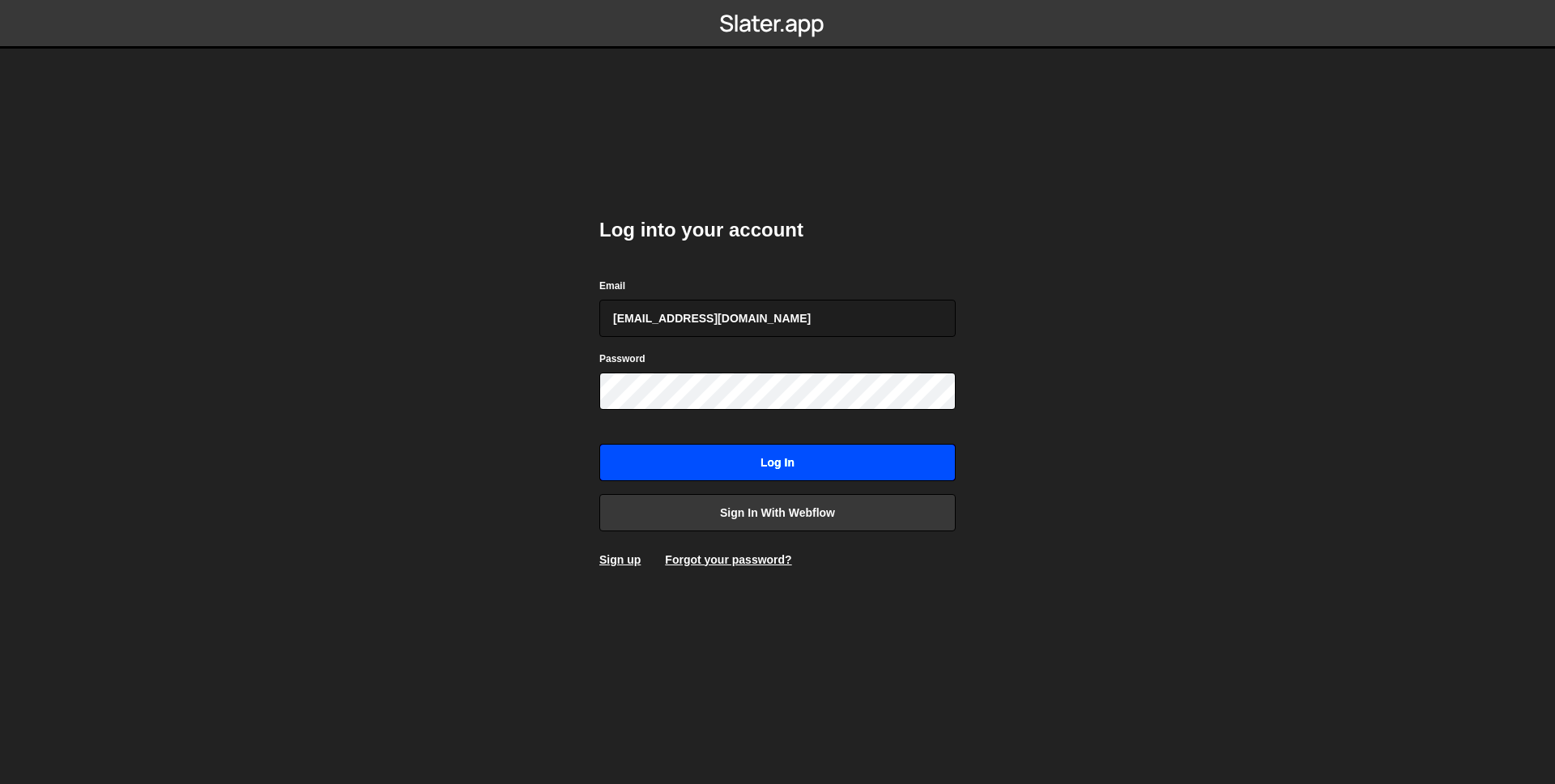
click at [769, 465] on input "Log in" at bounding box center [777, 462] width 356 height 37
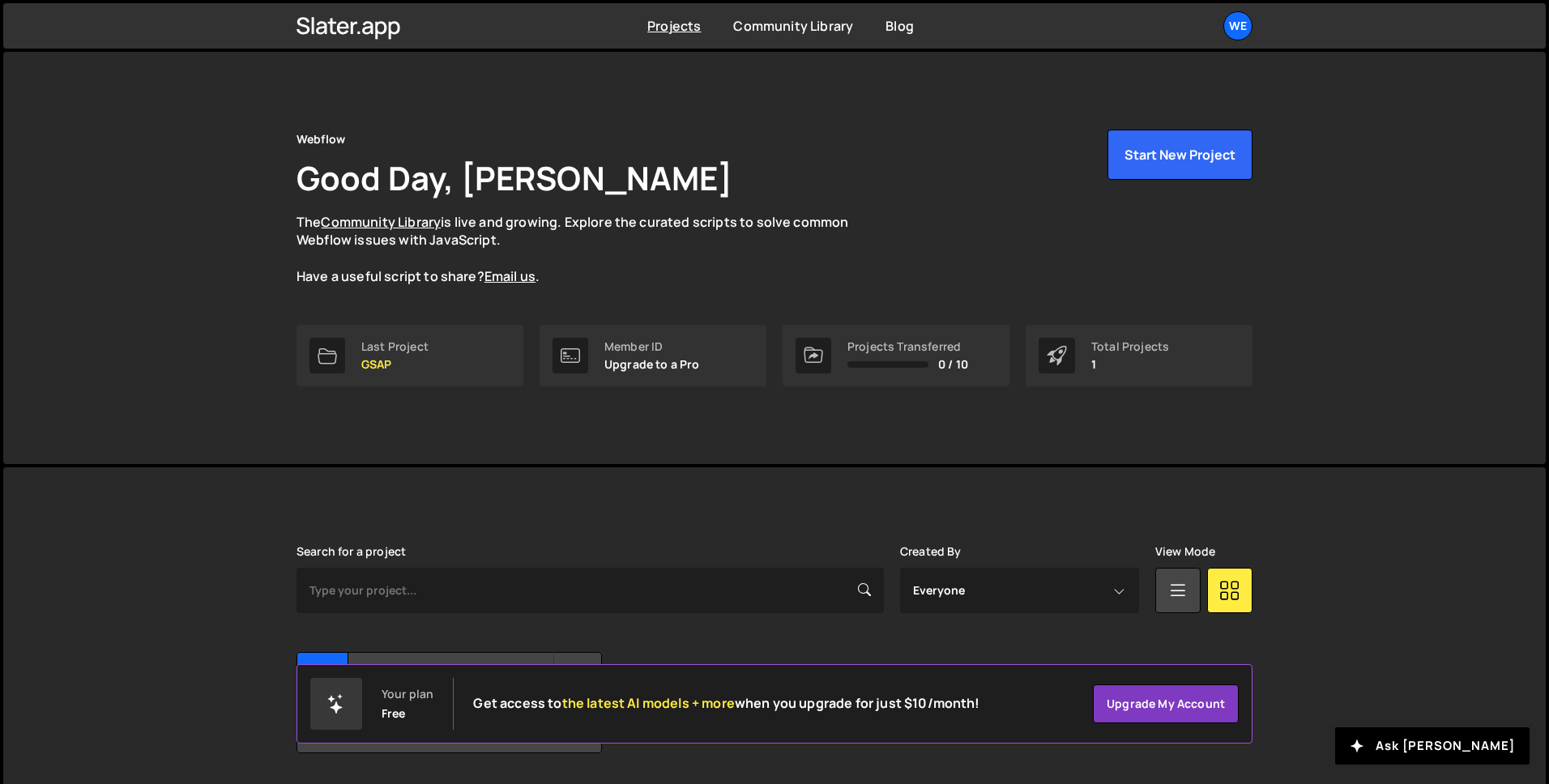
scroll to position [49, 0]
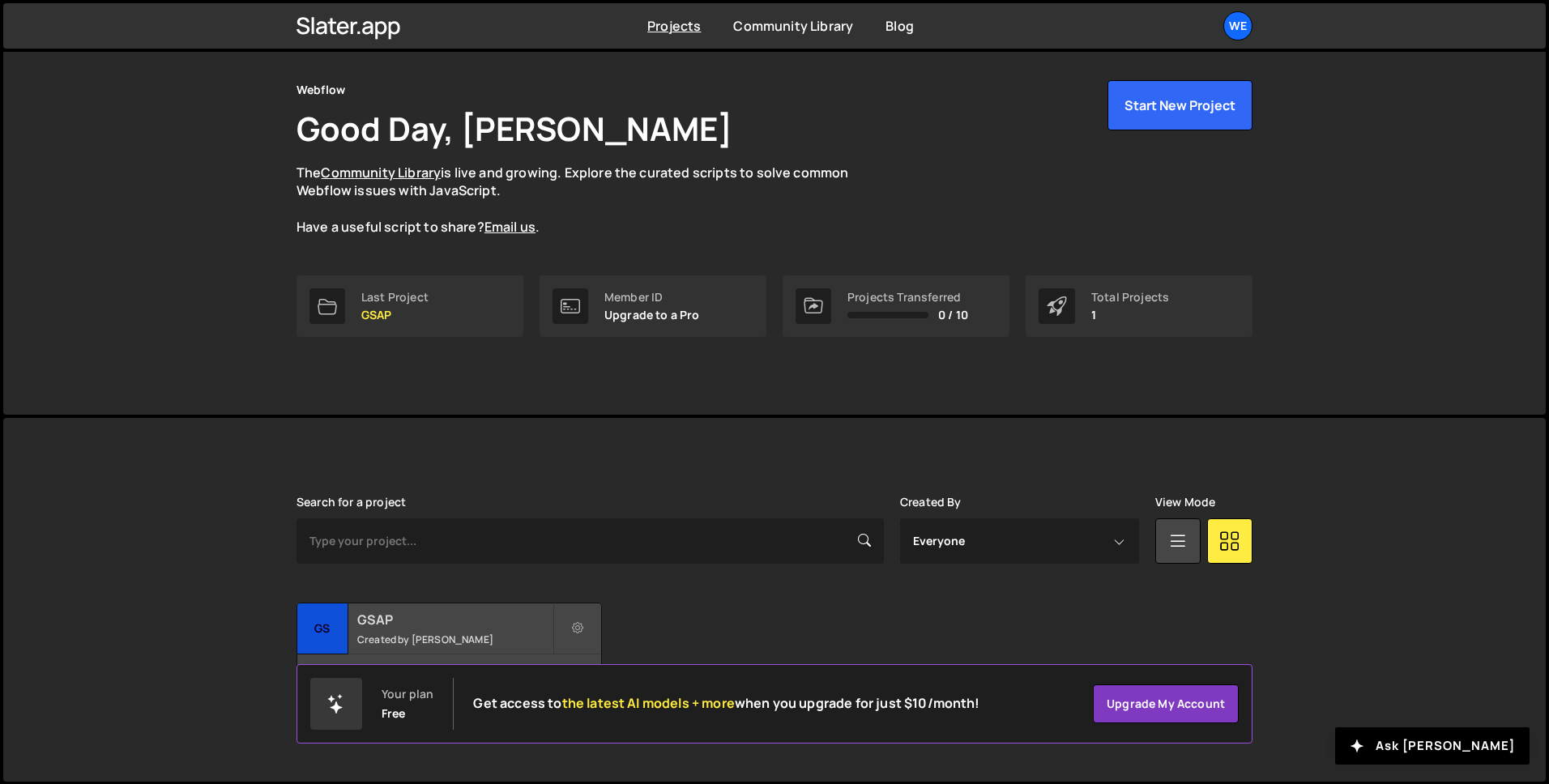
click at [407, 613] on h2 "GSAP" at bounding box center [455, 619] width 195 height 18
